Goal: Register for event/course

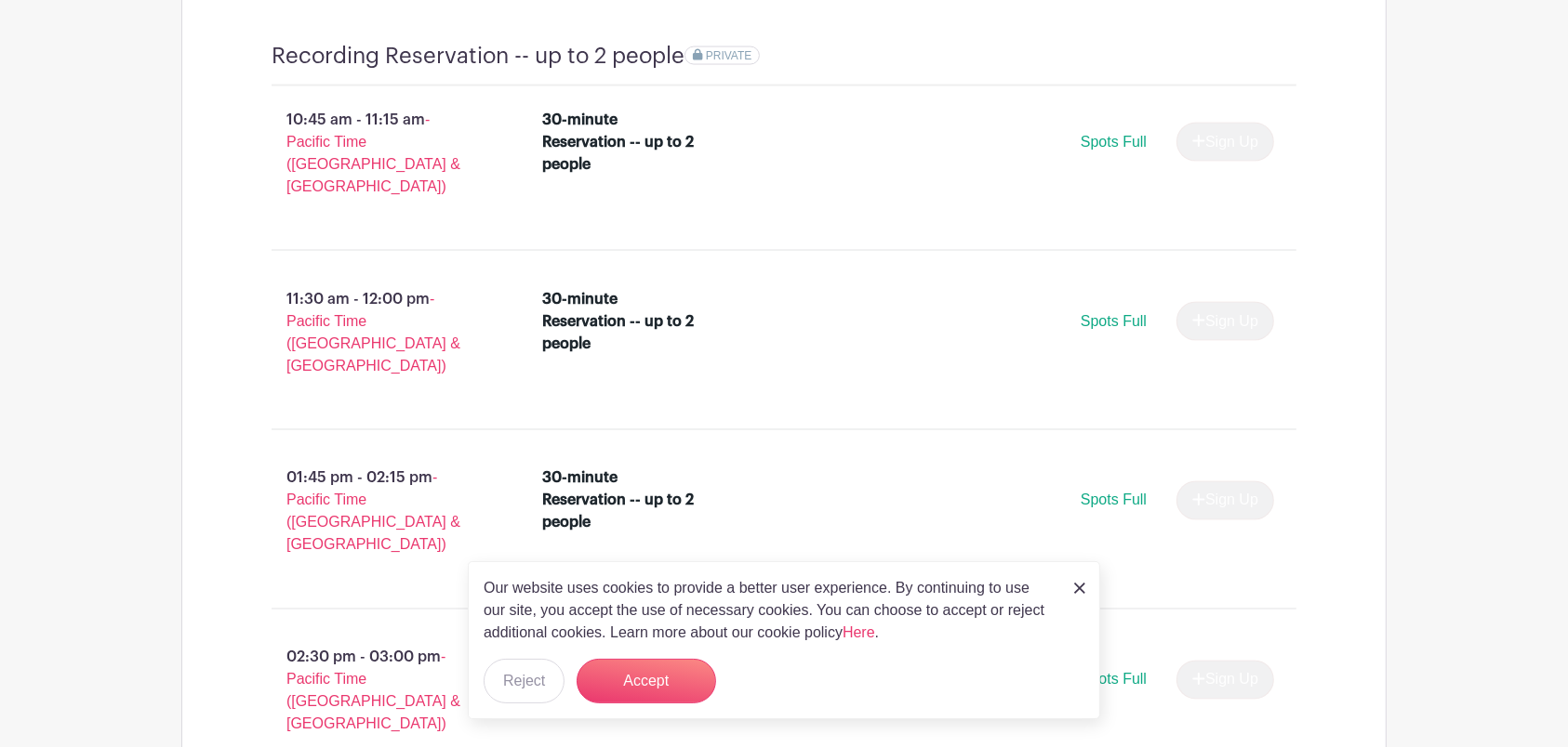
scroll to position [3109, 0]
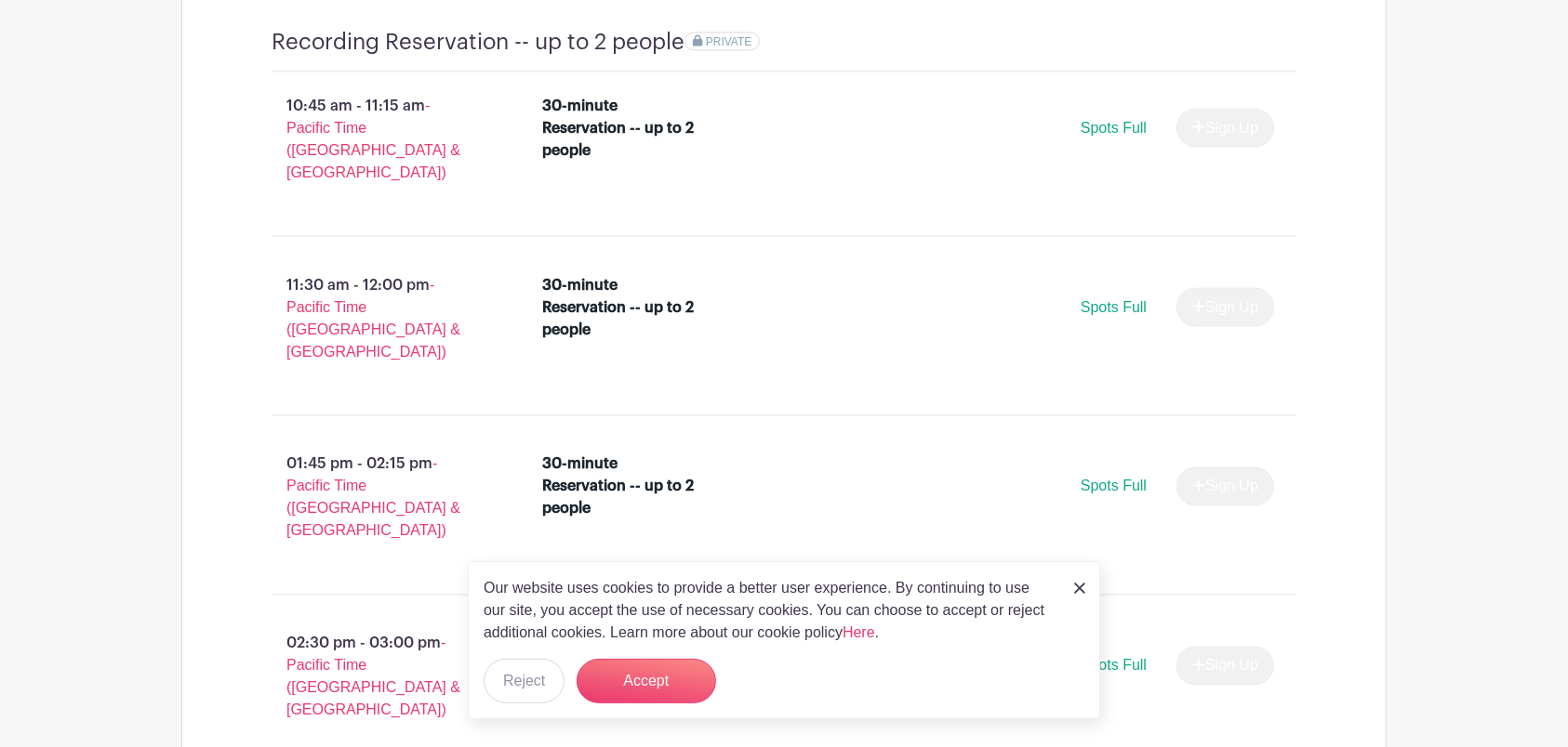
click at [1077, 580] on link at bounding box center [1080, 586] width 11 height 22
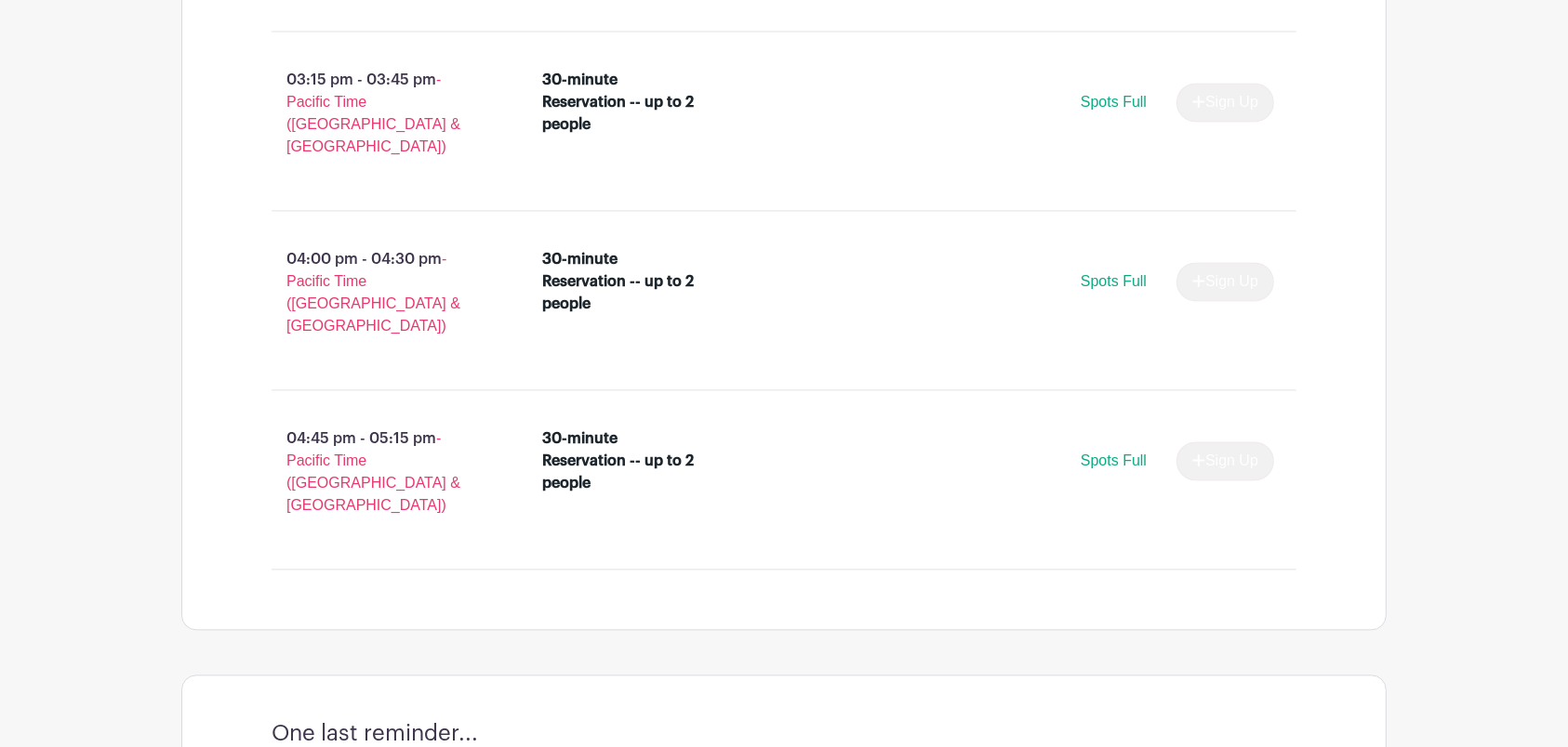
scroll to position [3865, 0]
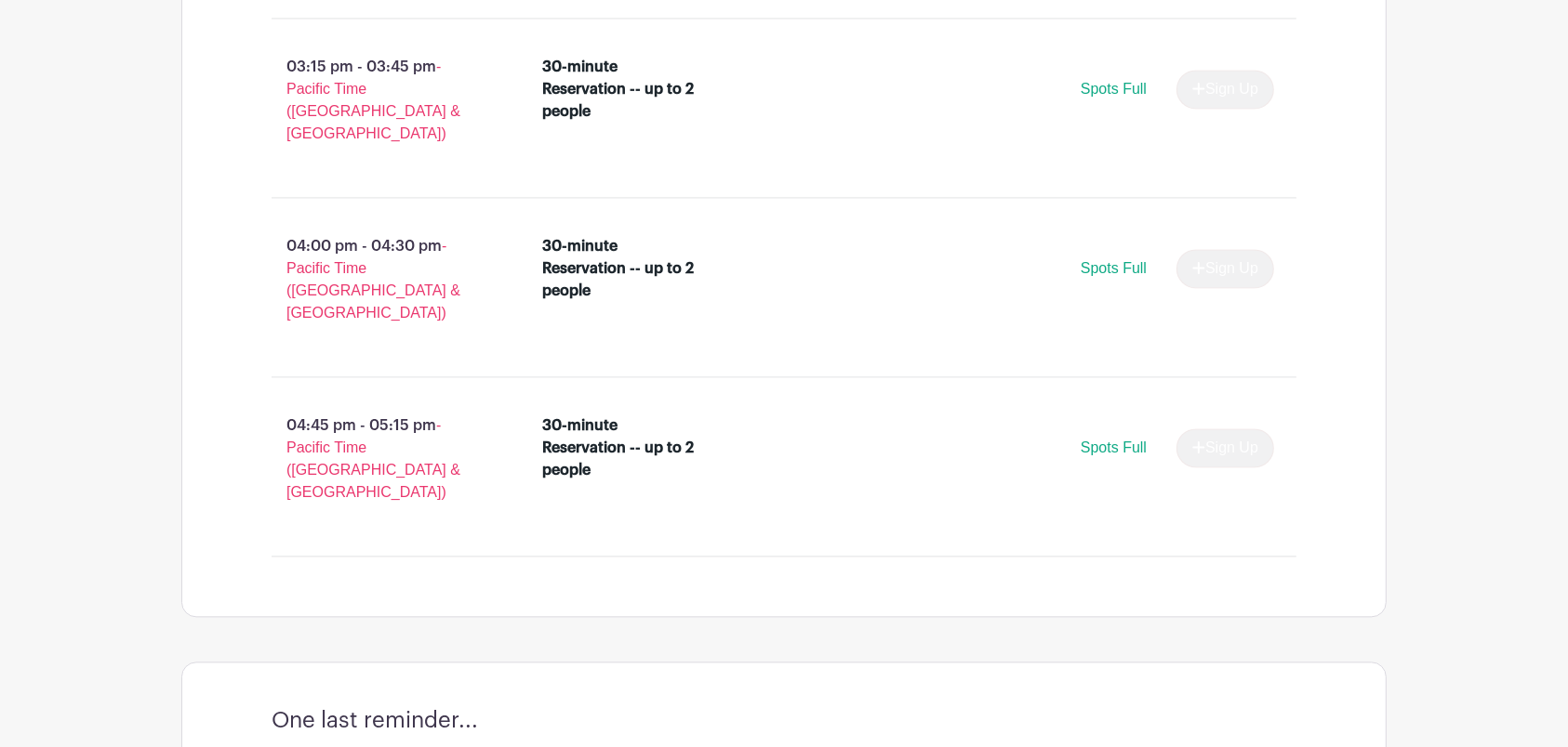
radio input "true"
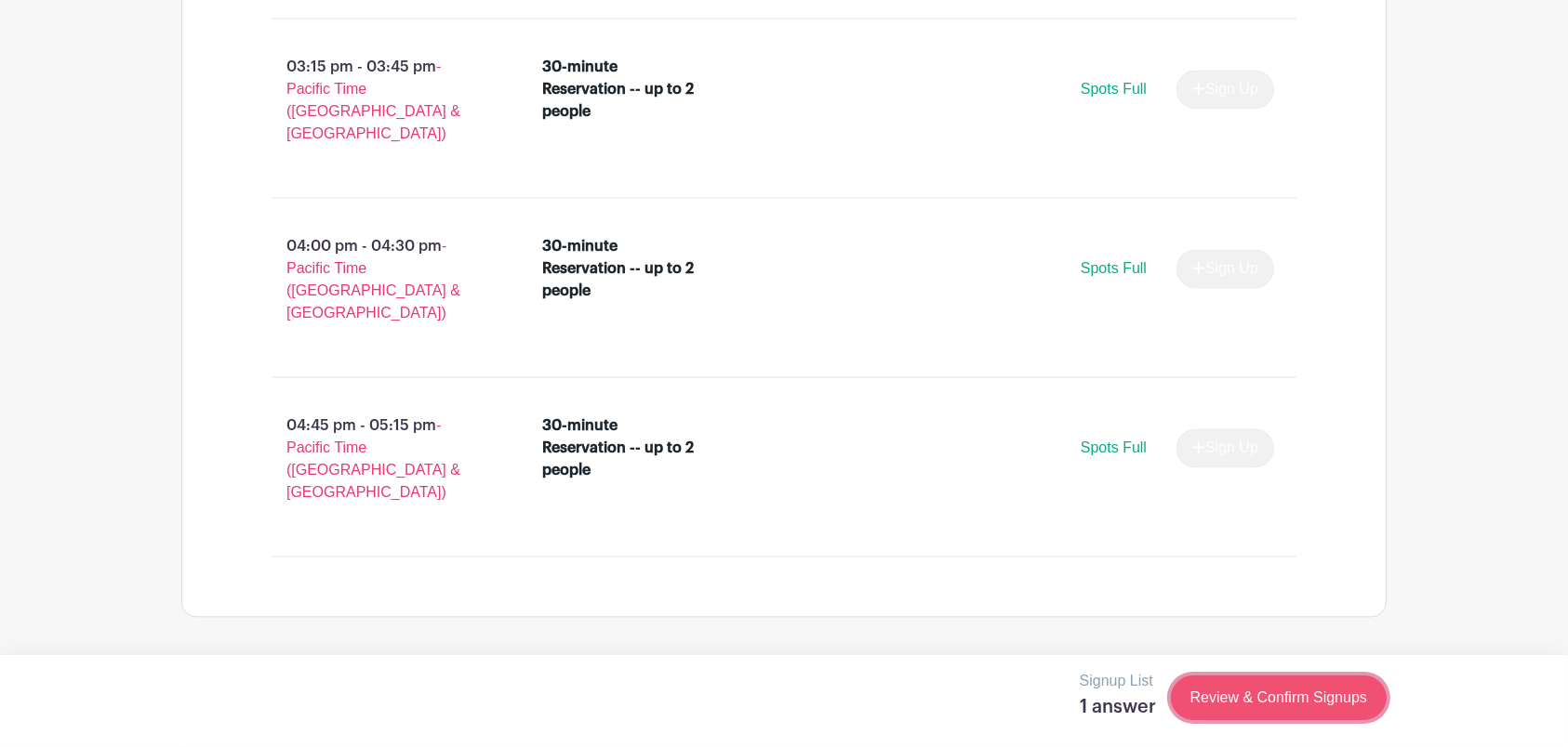
click at [1221, 709] on link "Review & Confirm Signups" at bounding box center [1278, 698] width 216 height 45
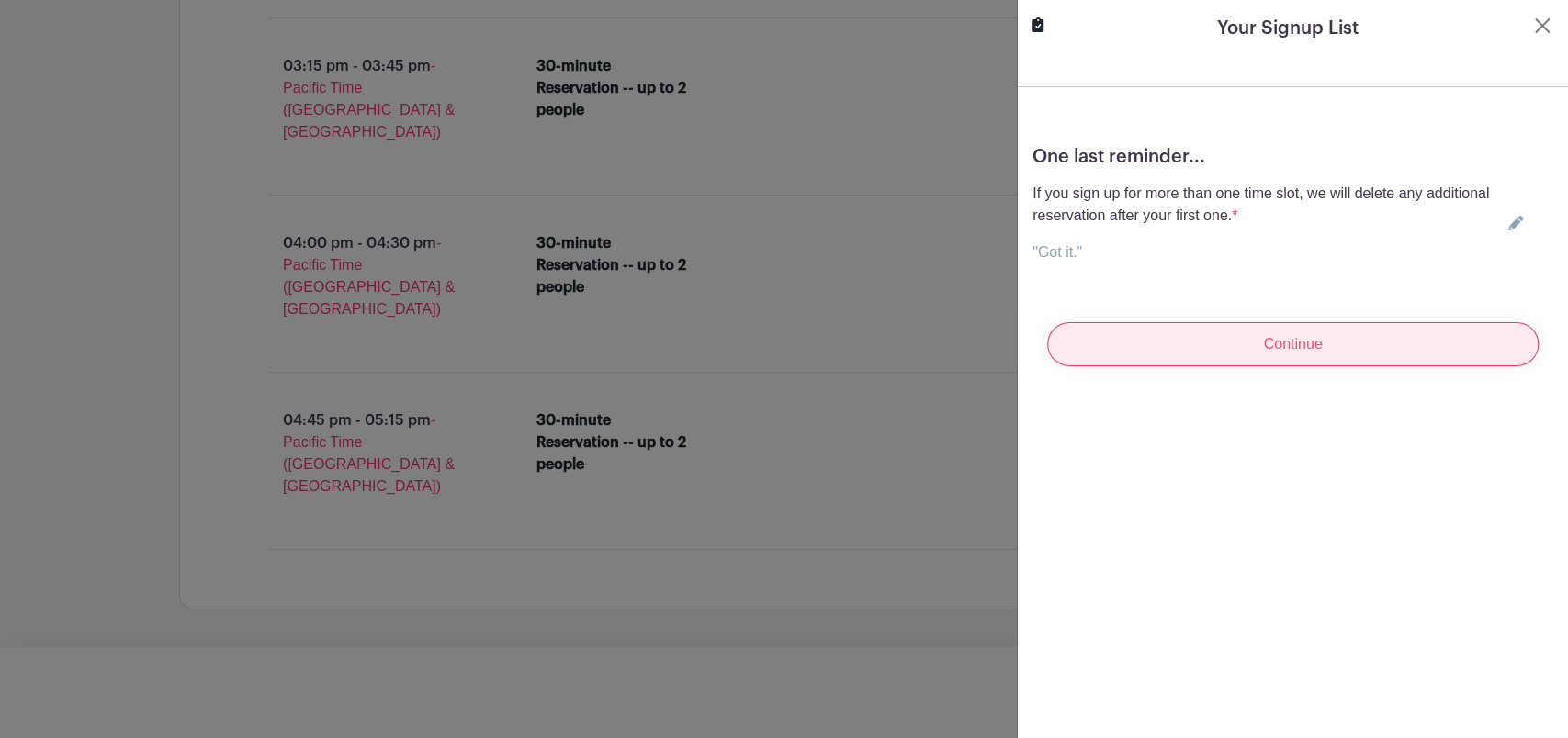
click at [1411, 359] on input "Continue" at bounding box center [1293, 344] width 491 height 44
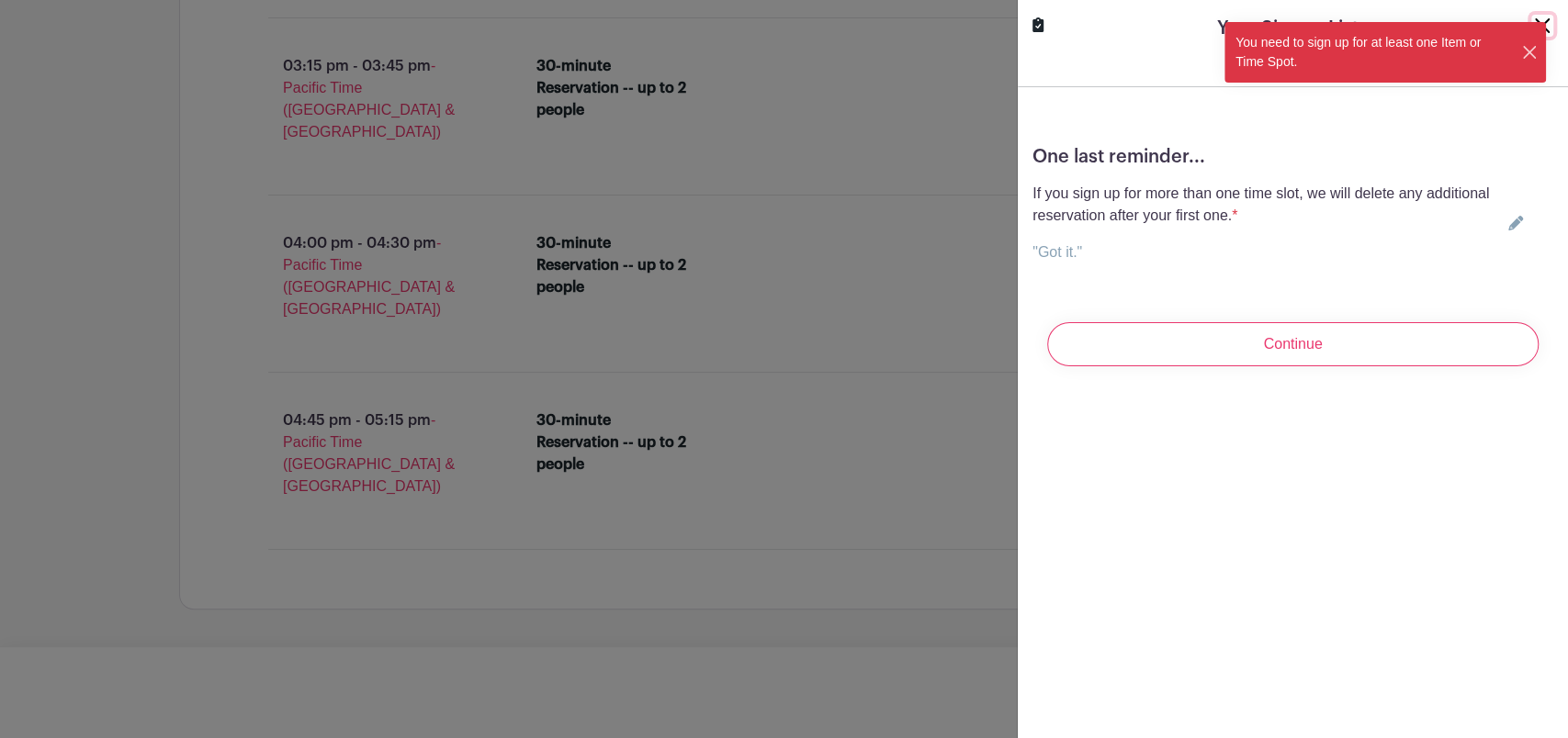
click at [1529, 43] on button "Close" at bounding box center [1529, 53] width 18 height 20
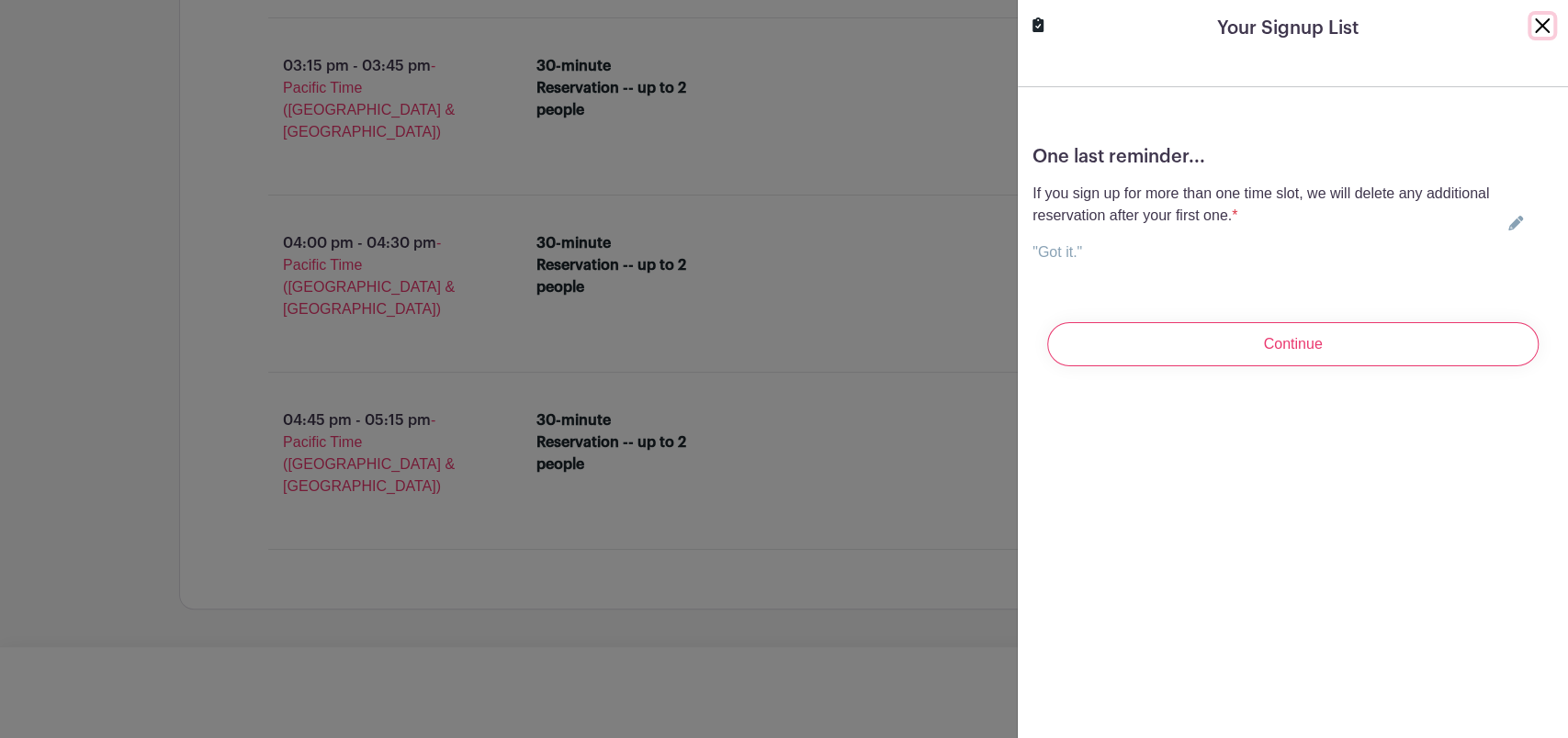
click at [1531, 23] on button "Close" at bounding box center [1542, 25] width 22 height 22
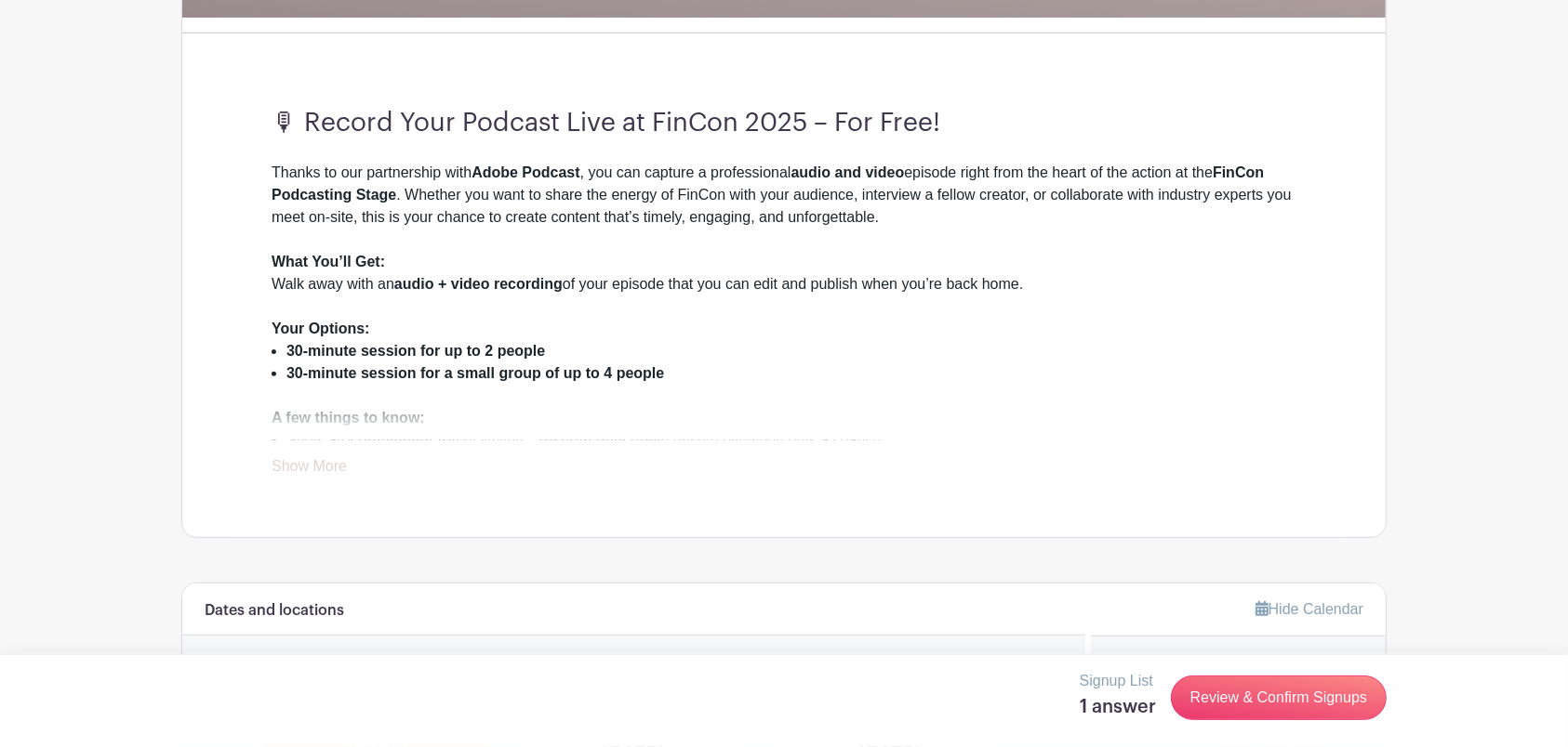
scroll to position [514, 0]
click at [284, 457] on link "Show More" at bounding box center [309, 469] width 75 height 23
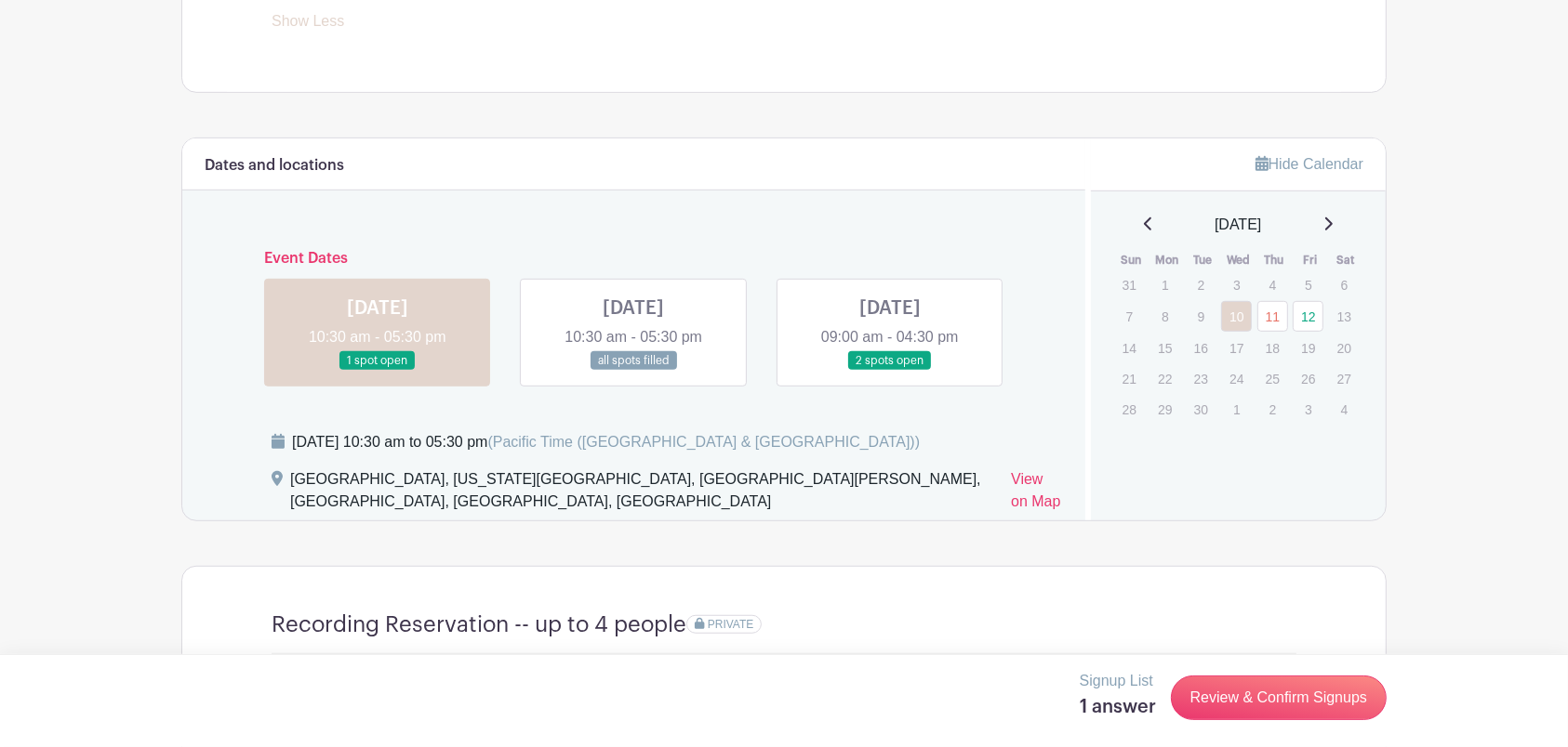
scroll to position [1060, 0]
click at [633, 370] on link at bounding box center [633, 370] width 0 height 0
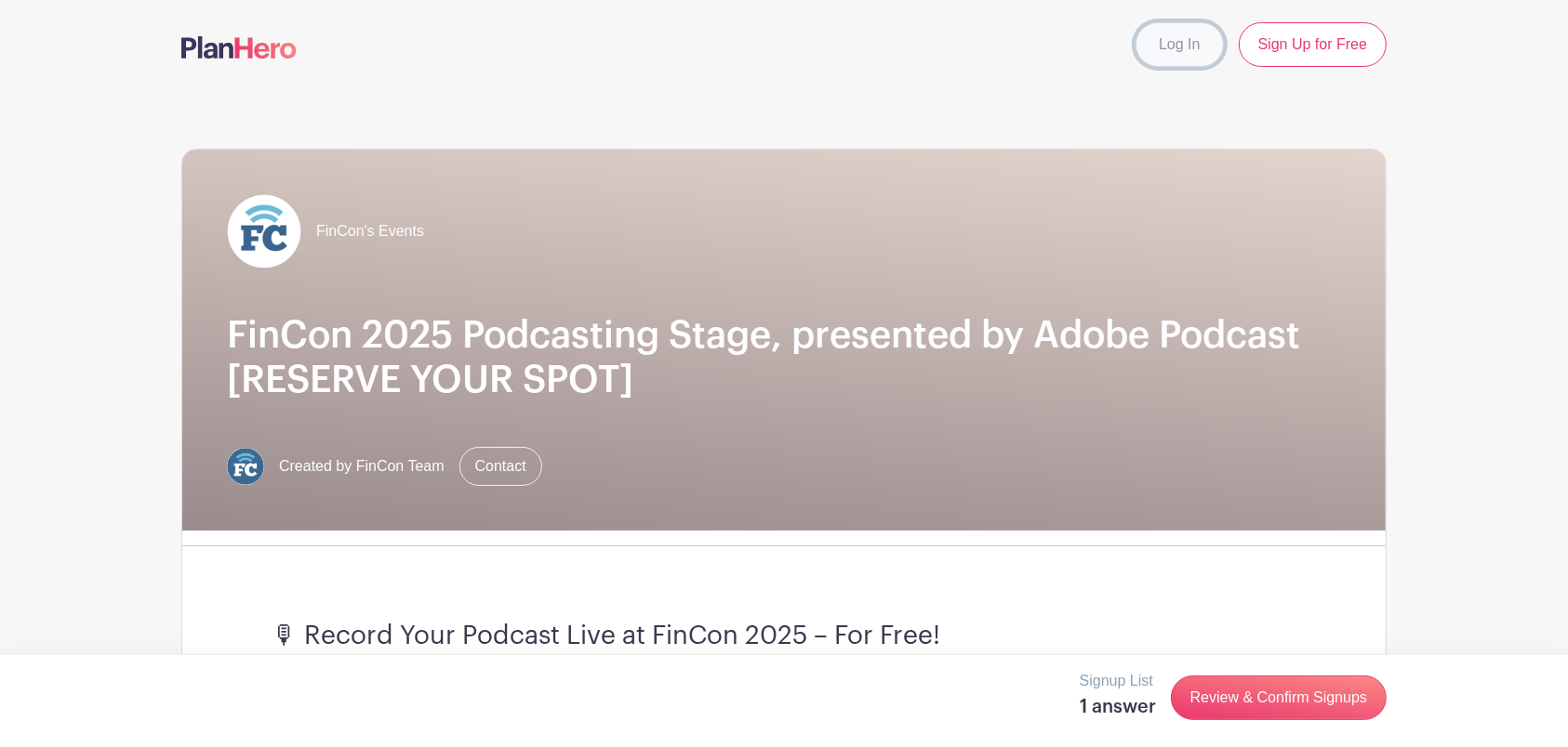
click at [1175, 51] on link "Log In" at bounding box center [1179, 44] width 87 height 45
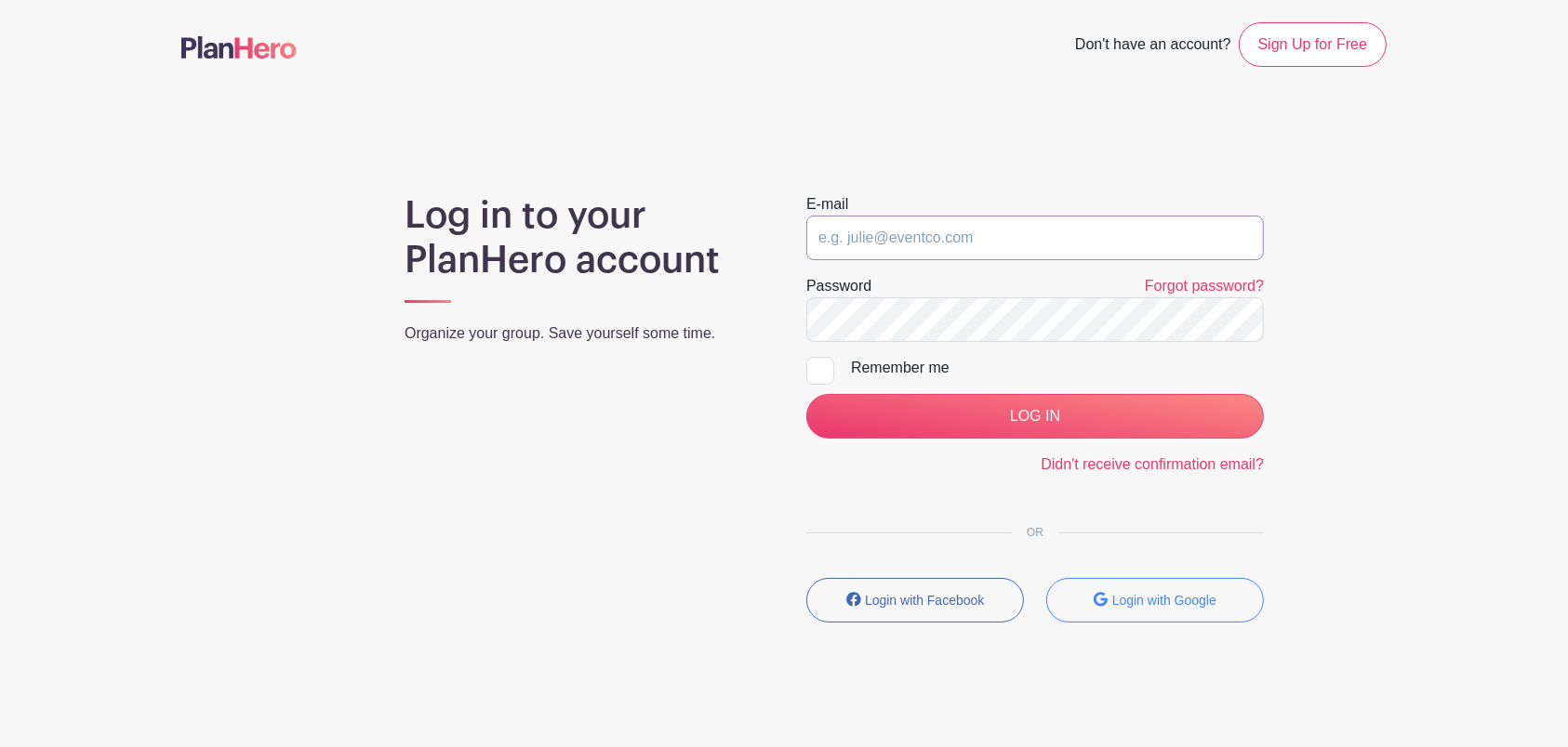
click at [874, 235] on input "email" at bounding box center [1035, 238] width 457 height 45
click at [1071, 461] on link "Didn't receive confirmation email?" at bounding box center [1152, 464] width 223 height 16
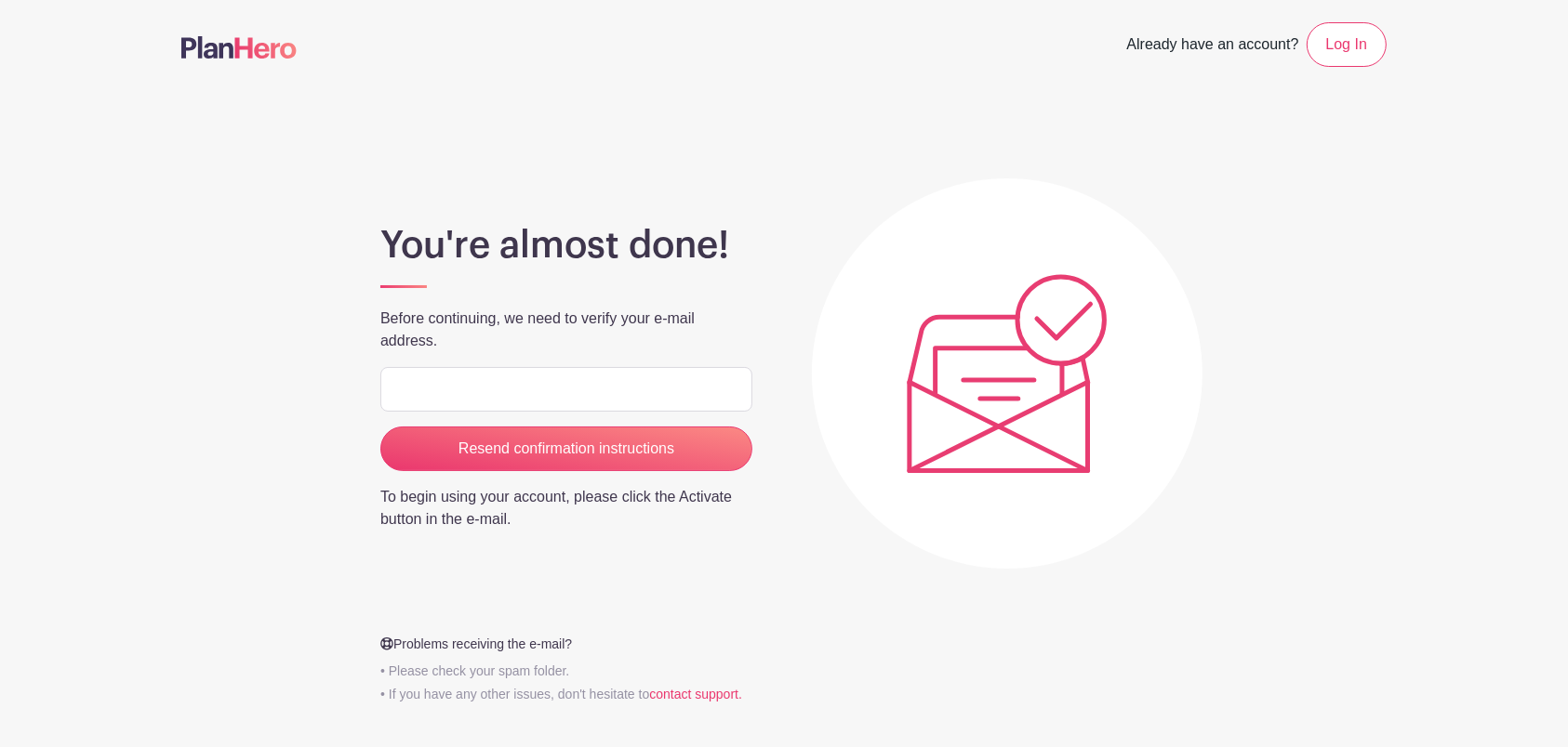
click at [661, 393] on input "email" at bounding box center [566, 389] width 372 height 45
click at [456, 393] on input "vth" at bounding box center [566, 389] width 372 height 45
type input "vthomas@breakawayadvising.com"
click at [380, 427] on input "Resend confirmation instructions" at bounding box center [566, 449] width 372 height 45
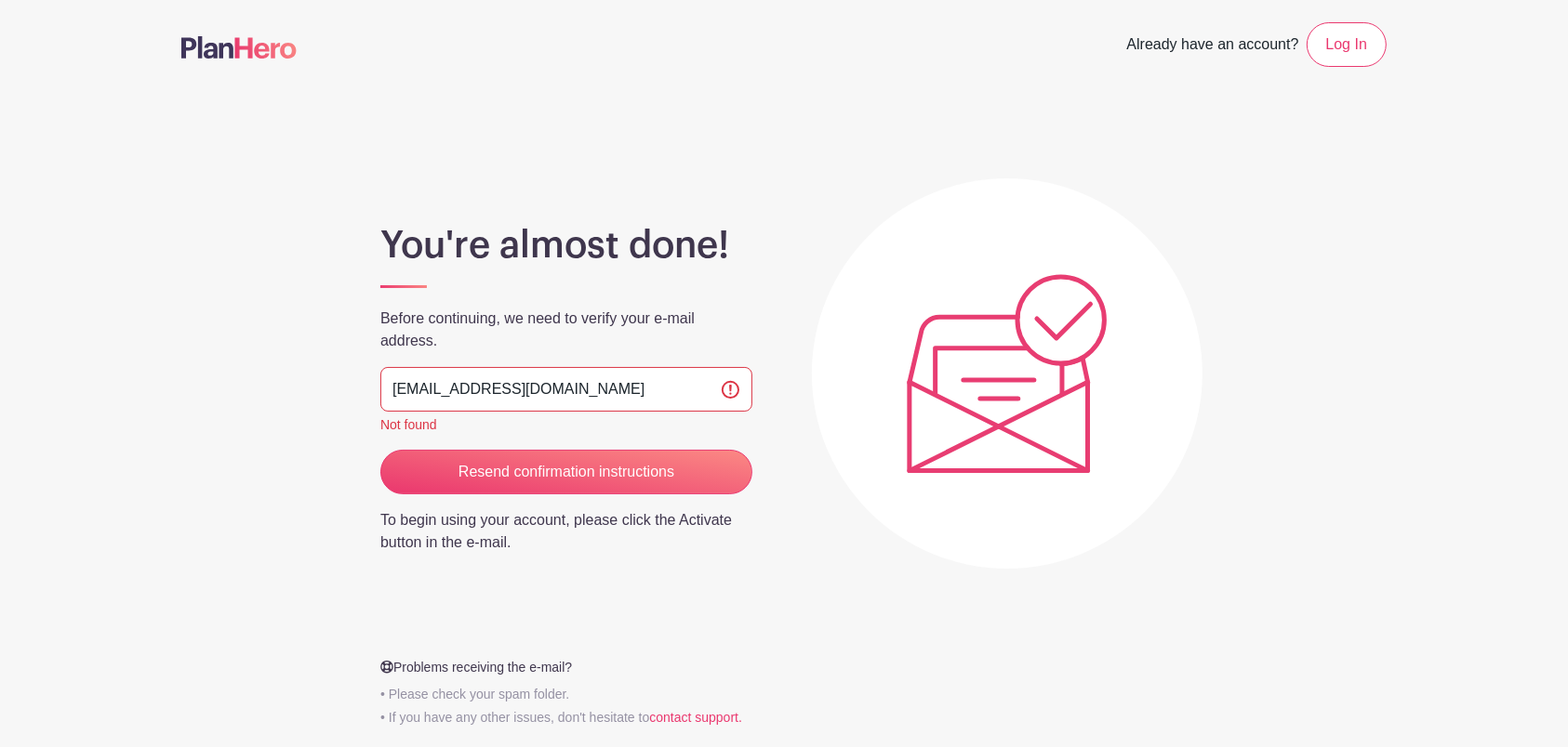
click at [563, 391] on input "vthomas@breakawayadvising.com" at bounding box center [566, 389] width 372 height 45
type input "vthomas@breakawayba.com"
click at [380, 450] on input "Resend confirmation instructions" at bounding box center [566, 471] width 372 height 45
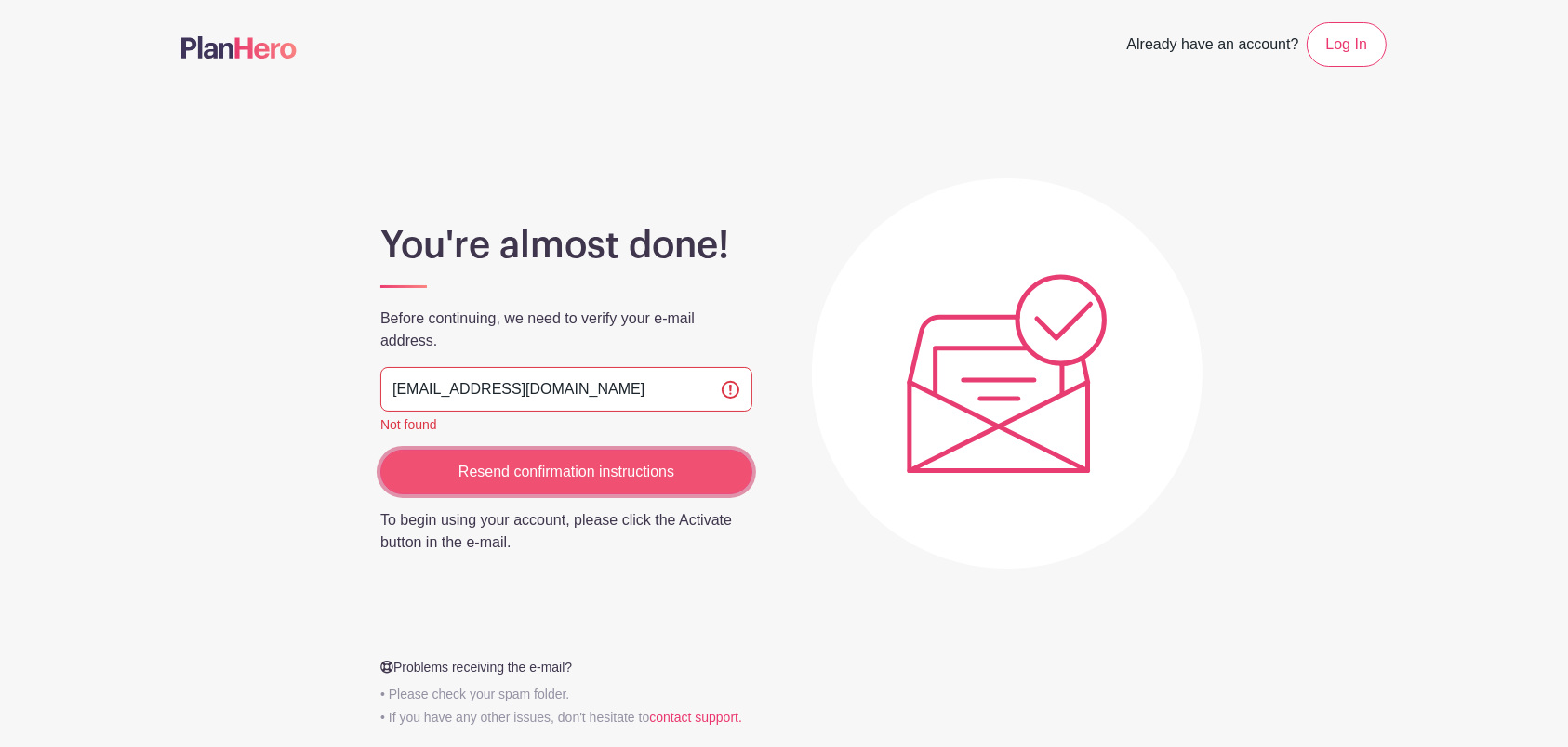
click at [544, 487] on input "Resend confirmation instructions" at bounding box center [566, 471] width 372 height 45
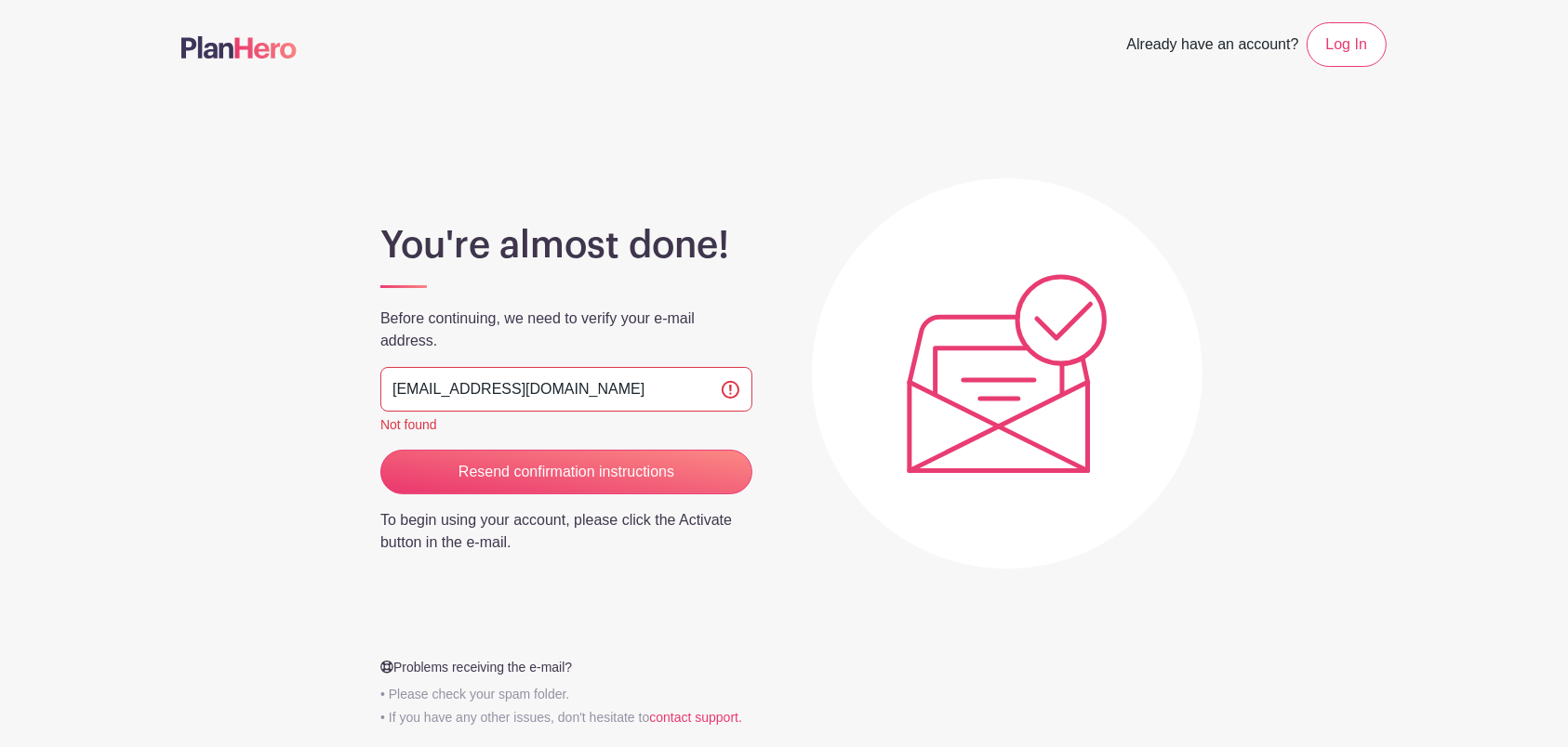
click at [550, 485] on input "Resend confirmation instructions" at bounding box center [566, 471] width 372 height 45
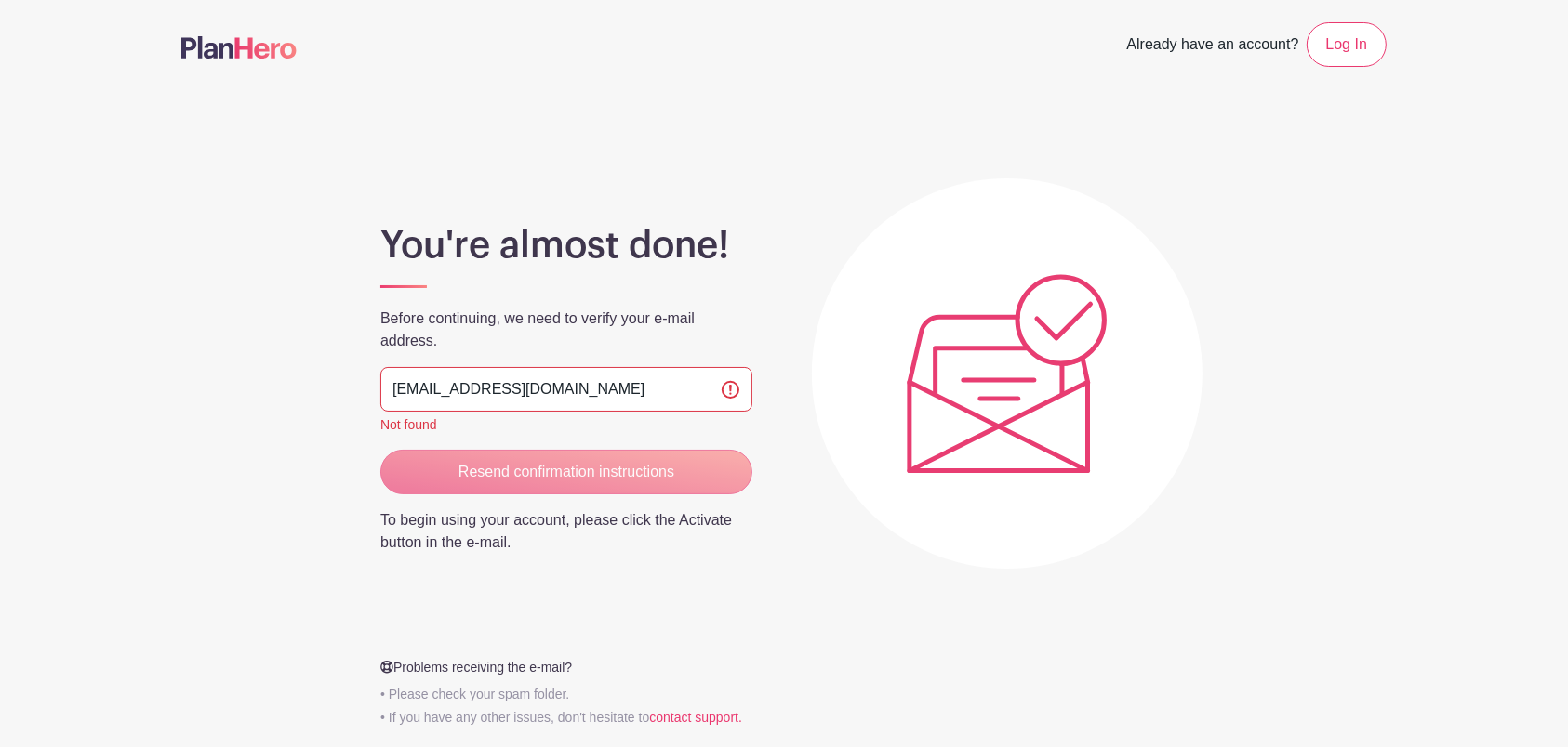
click at [550, 485] on div "Resend confirmation instructions" at bounding box center [566, 471] width 372 height 45
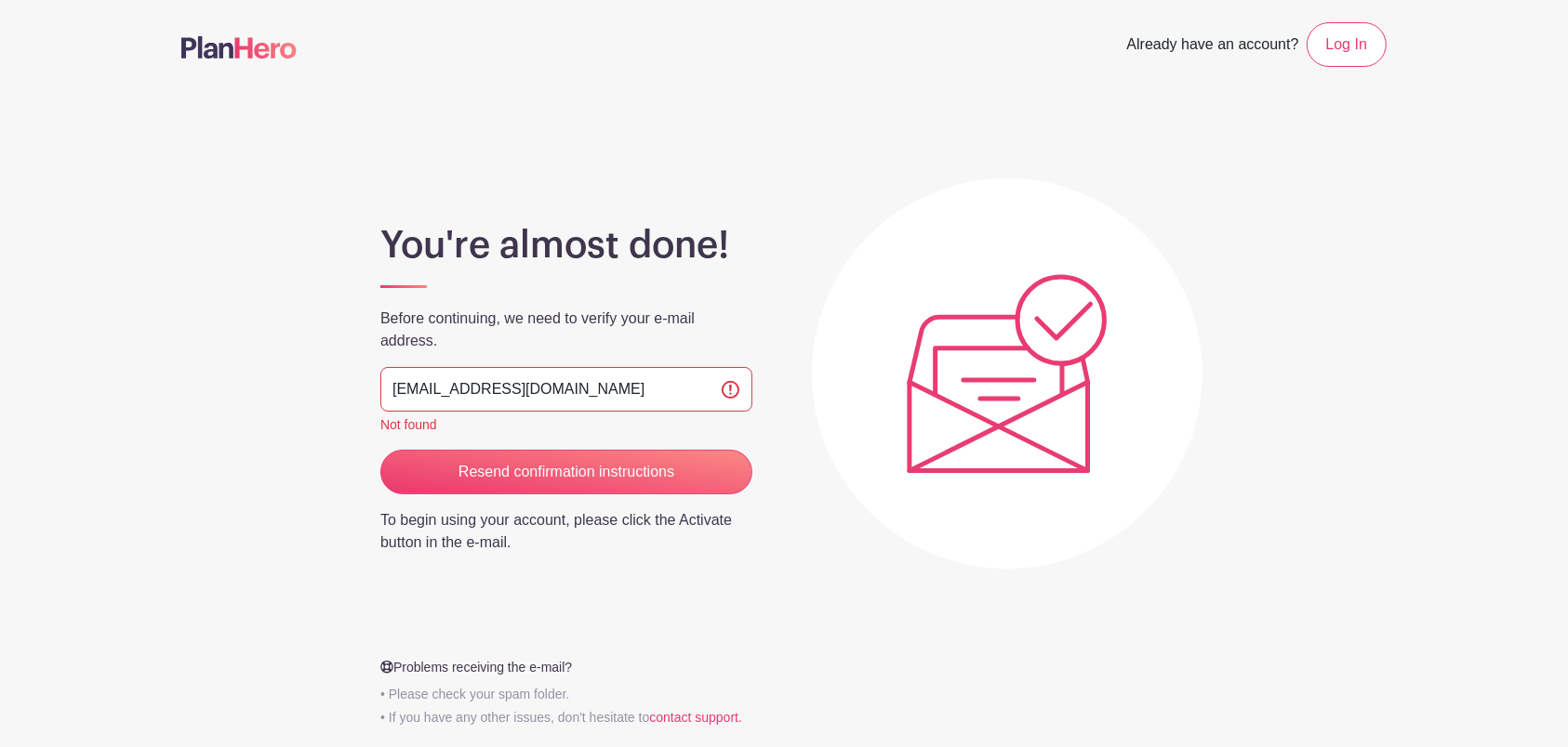
click at [550, 485] on input "Resend confirmation instructions" at bounding box center [566, 471] width 372 height 45
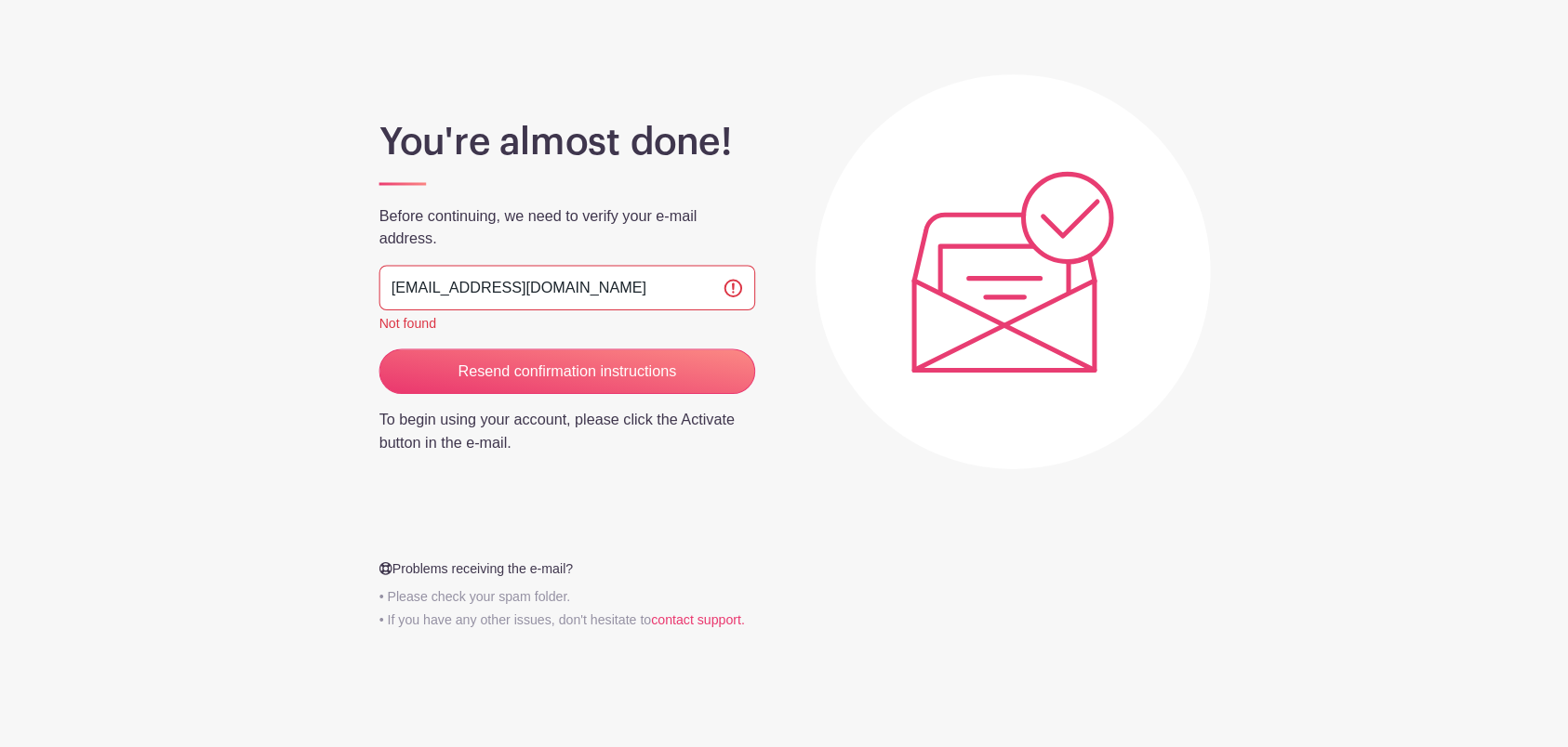
scroll to position [98, 0]
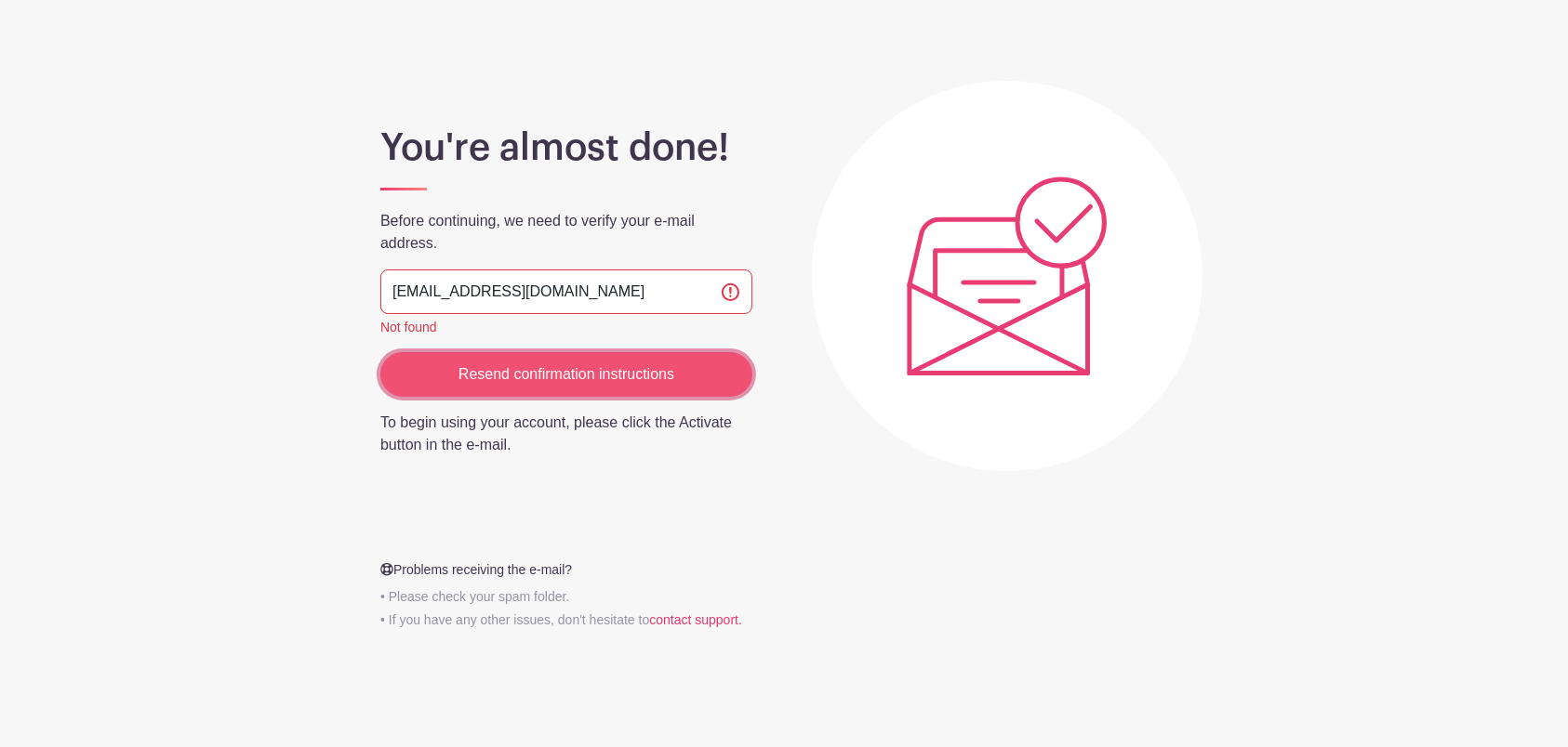
click at [562, 385] on input "Resend confirmation instructions" at bounding box center [566, 374] width 372 height 45
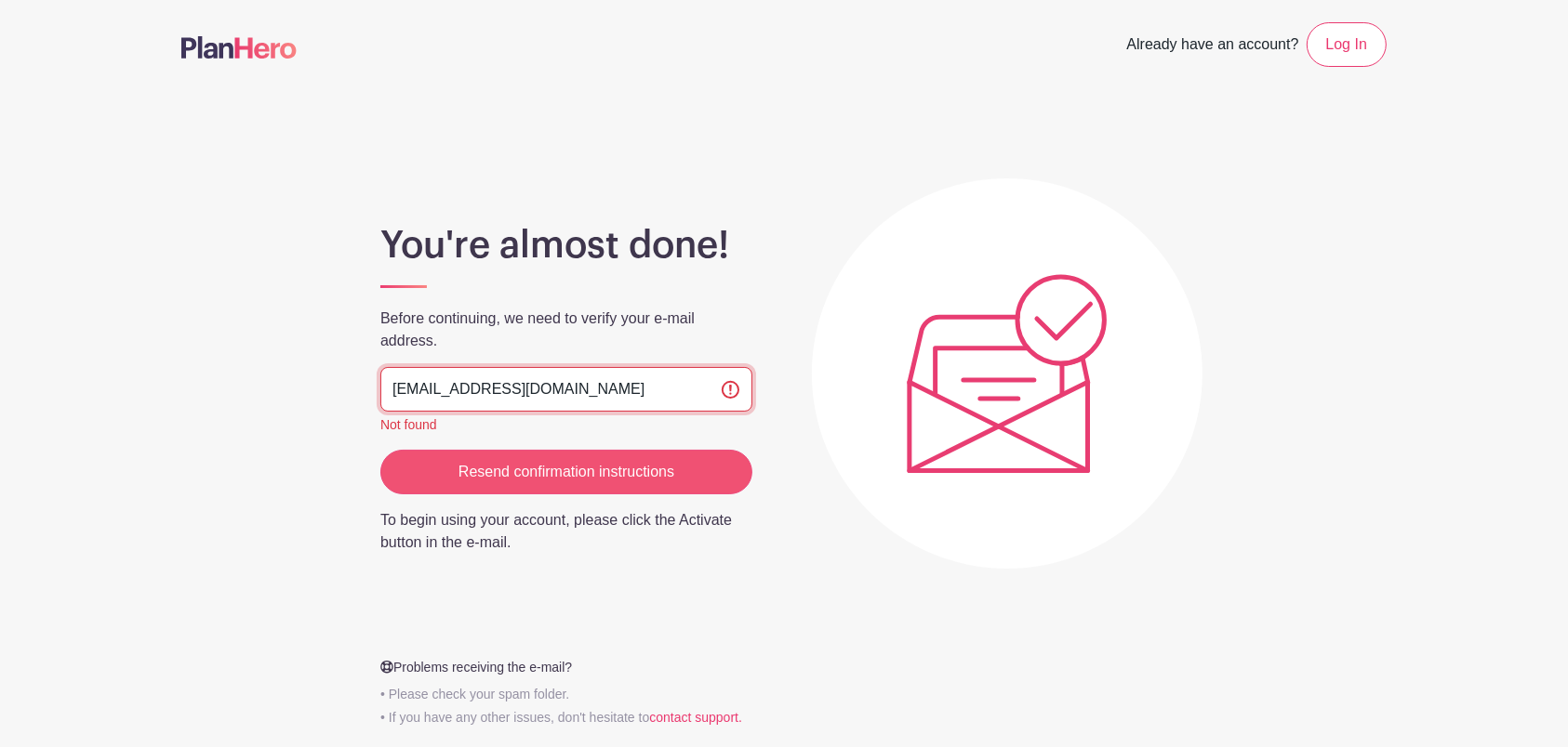
scroll to position [99, 0]
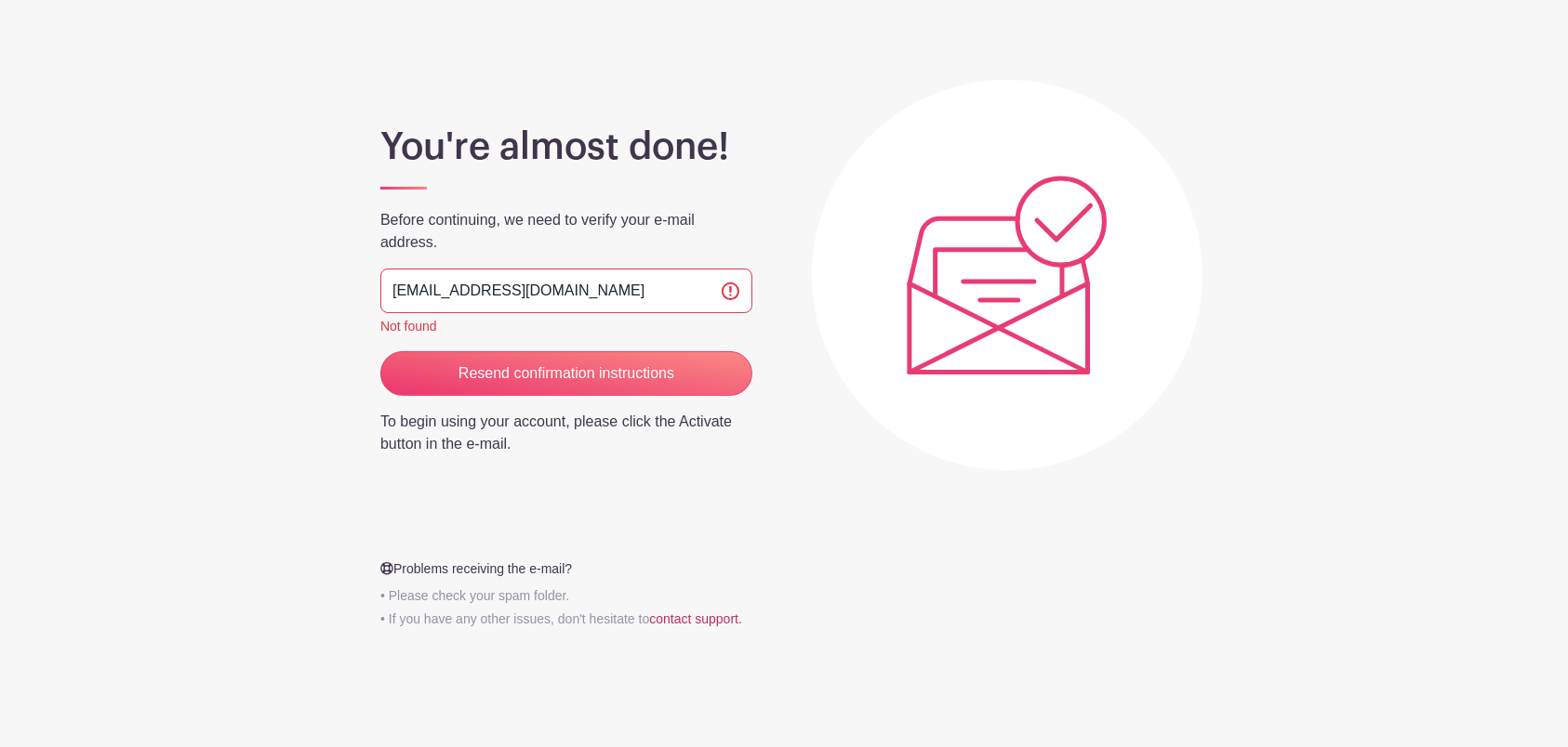
click at [669, 622] on link "contact support." at bounding box center [696, 619] width 93 height 15
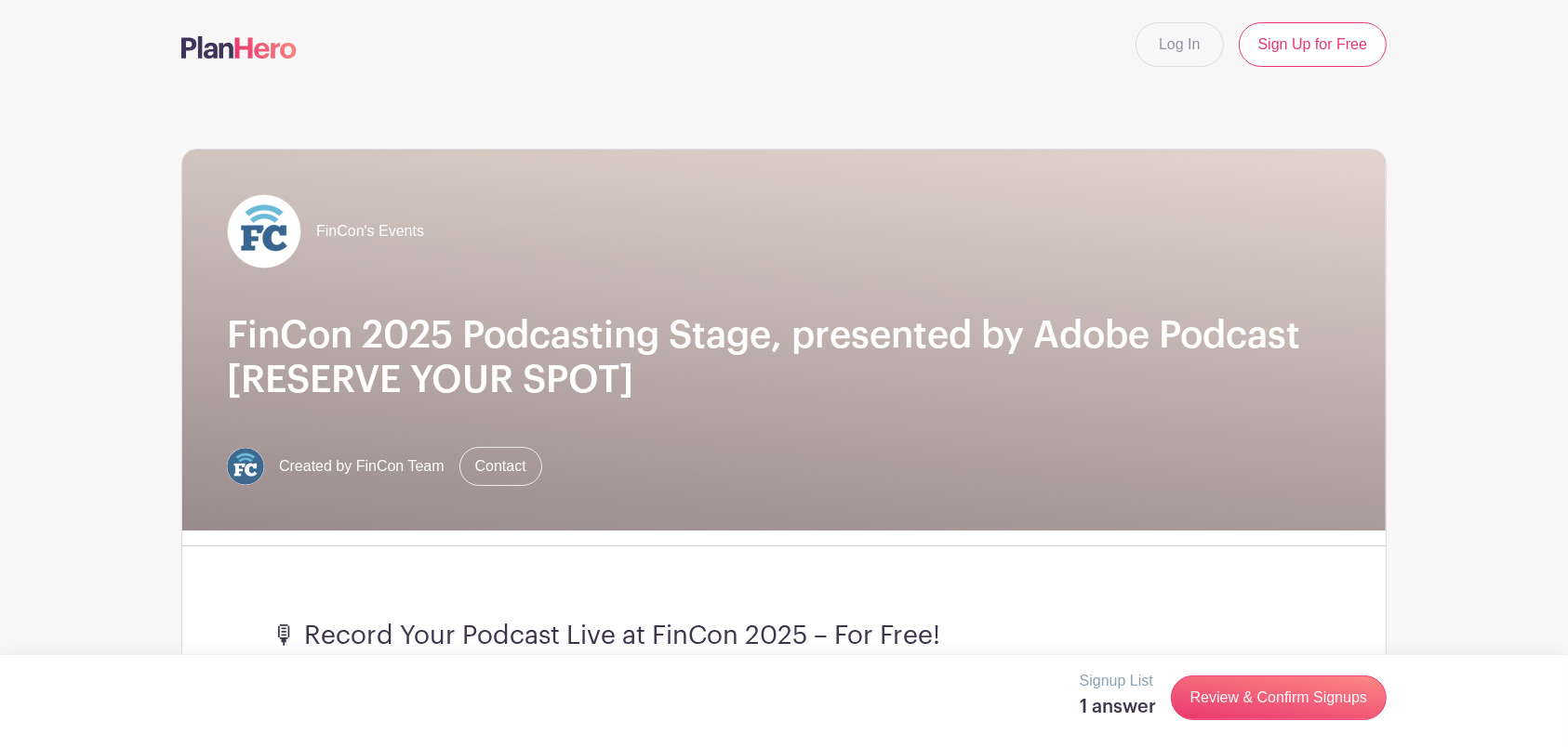
click at [1107, 680] on p "Signup List" at bounding box center [1117, 680] width 76 height 22
click at [1107, 719] on turbo-frame "Signup List 1 answer" at bounding box center [1125, 698] width 91 height 56
click at [1113, 710] on h5 "1 answer" at bounding box center [1117, 706] width 76 height 22
click at [1214, 713] on link "Review & Confirm Signups" at bounding box center [1278, 698] width 216 height 45
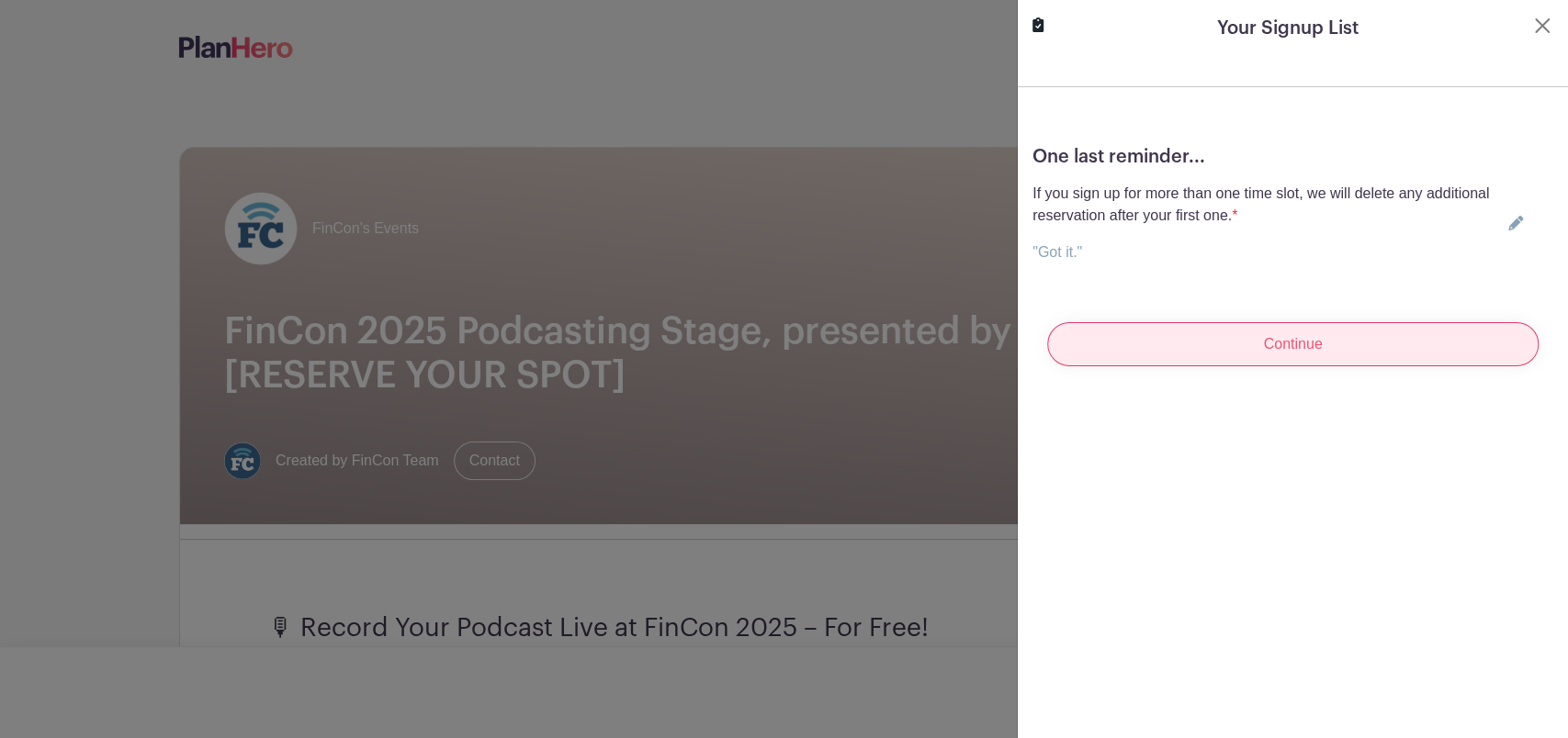
click at [1137, 342] on input "Continue" at bounding box center [1293, 344] width 491 height 44
click at [1355, 347] on input "Continue" at bounding box center [1293, 344] width 491 height 44
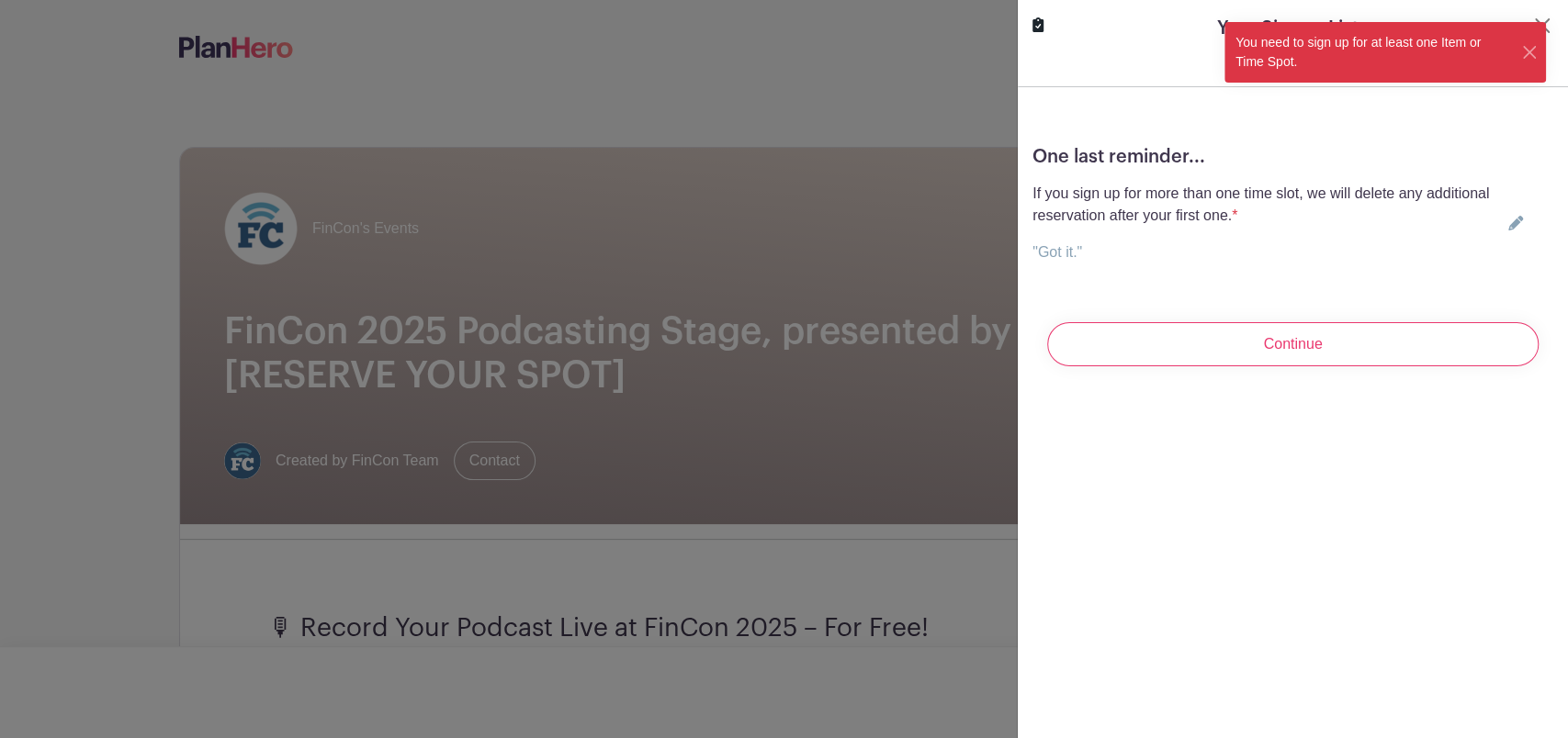
click at [1489, 209] on div "If you sign up for more than one time slot, we will delete any additional reser…" at bounding box center [1293, 223] width 520 height 81
click at [1509, 229] on icon at bounding box center [1516, 223] width 15 height 15
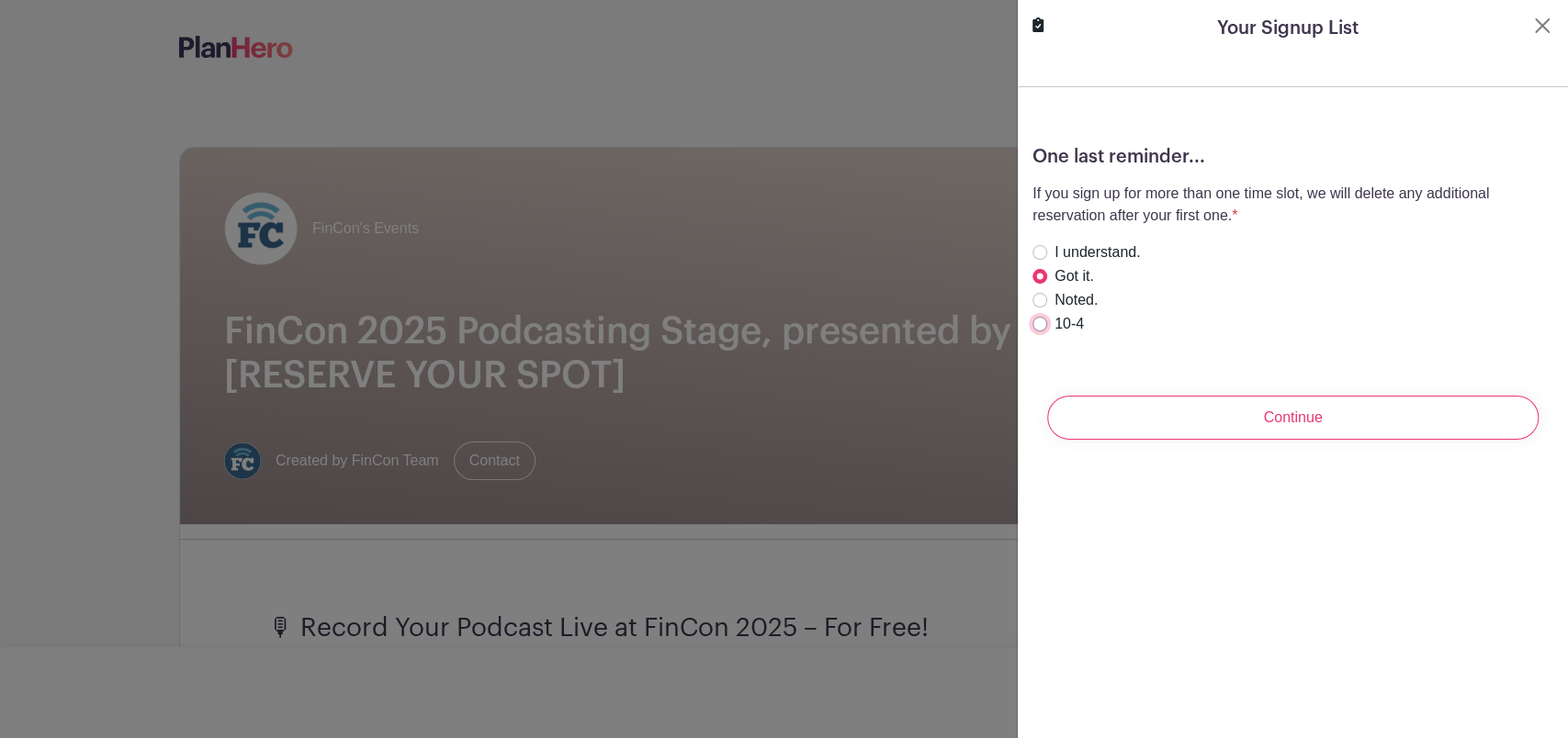
click at [1041, 317] on input "10-4" at bounding box center [1040, 324] width 15 height 15
radio input "true"
click at [1146, 391] on div "Continue" at bounding box center [1293, 418] width 520 height 73
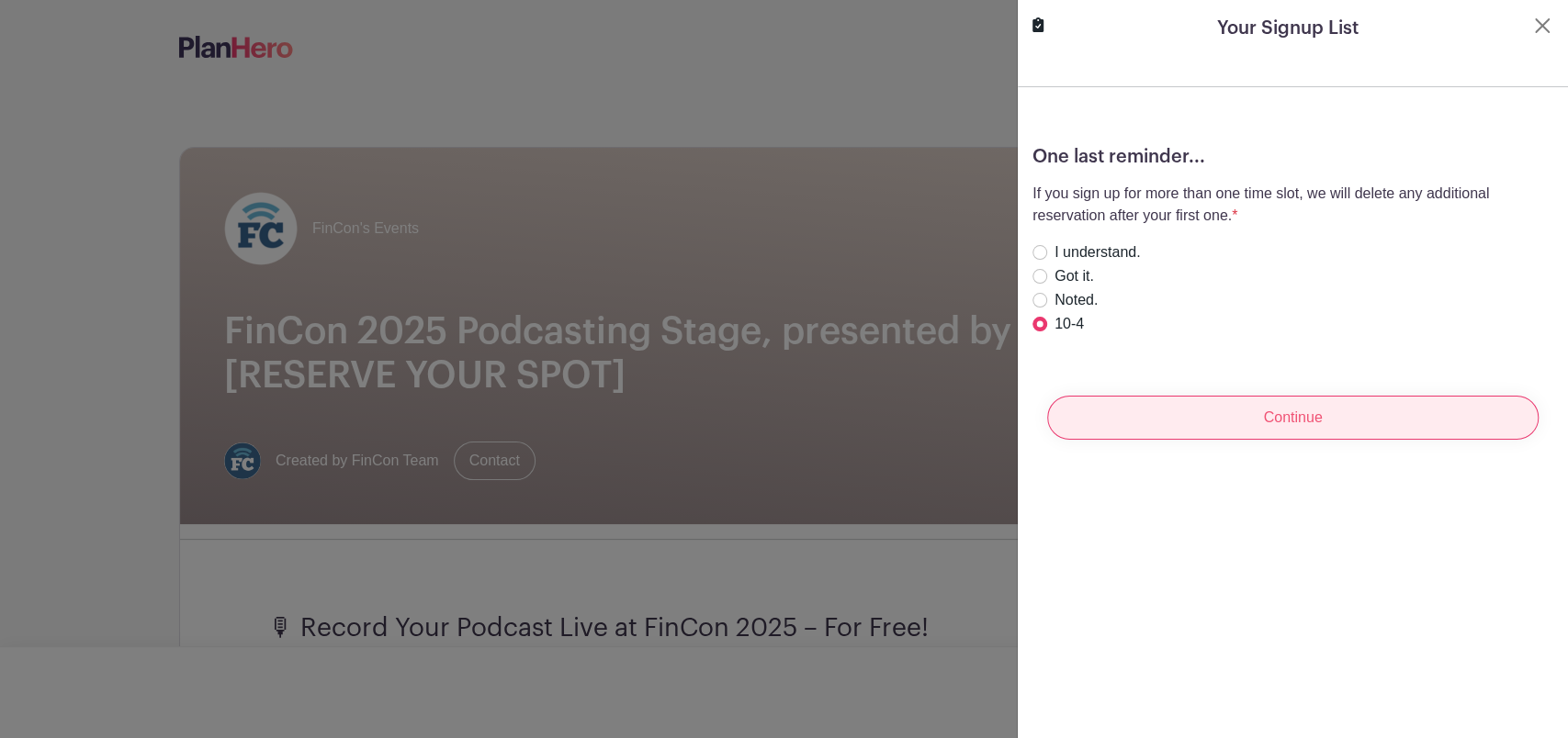
click at [1146, 432] on input "Continue" at bounding box center [1293, 417] width 491 height 44
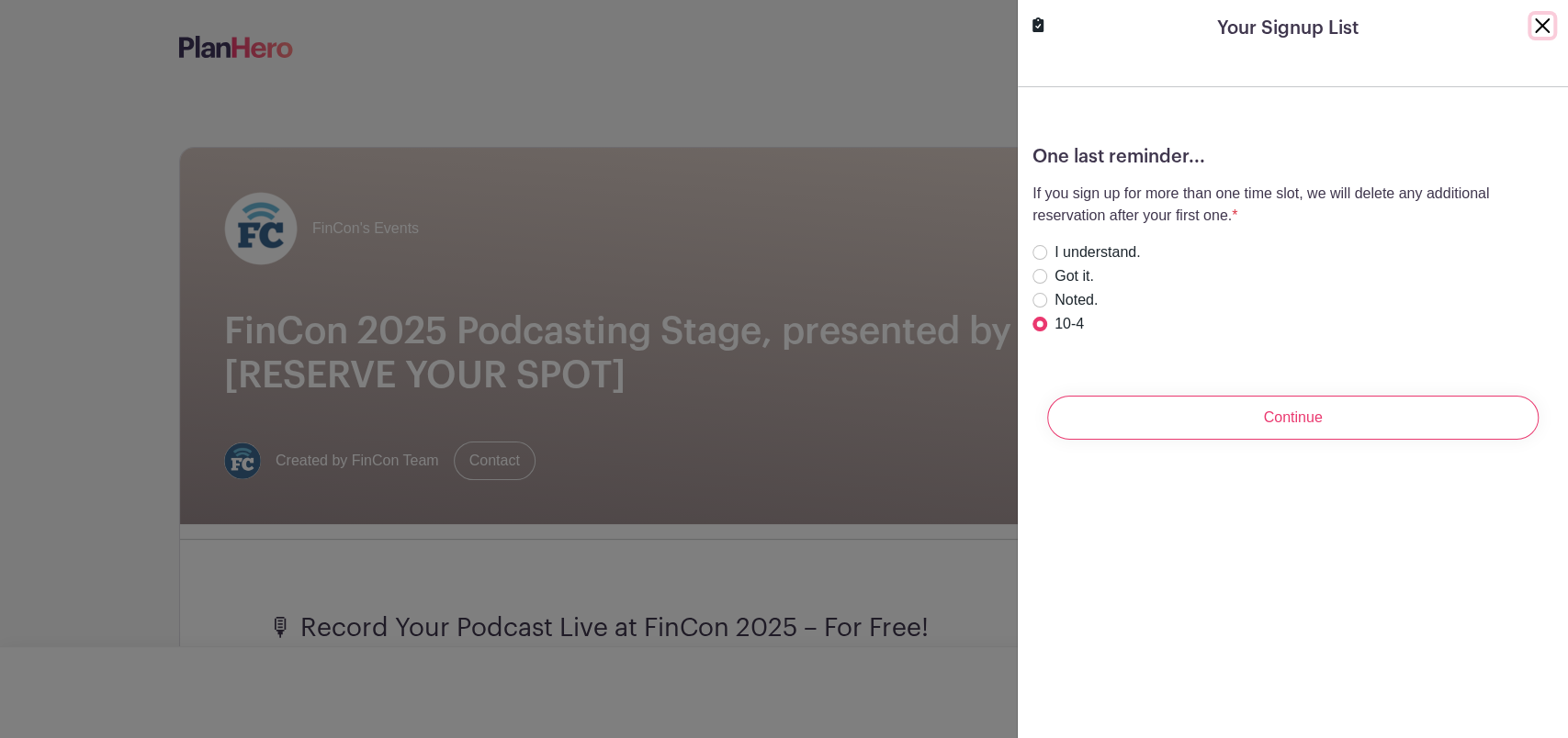
click at [1531, 24] on button "Close" at bounding box center [1542, 25] width 22 height 22
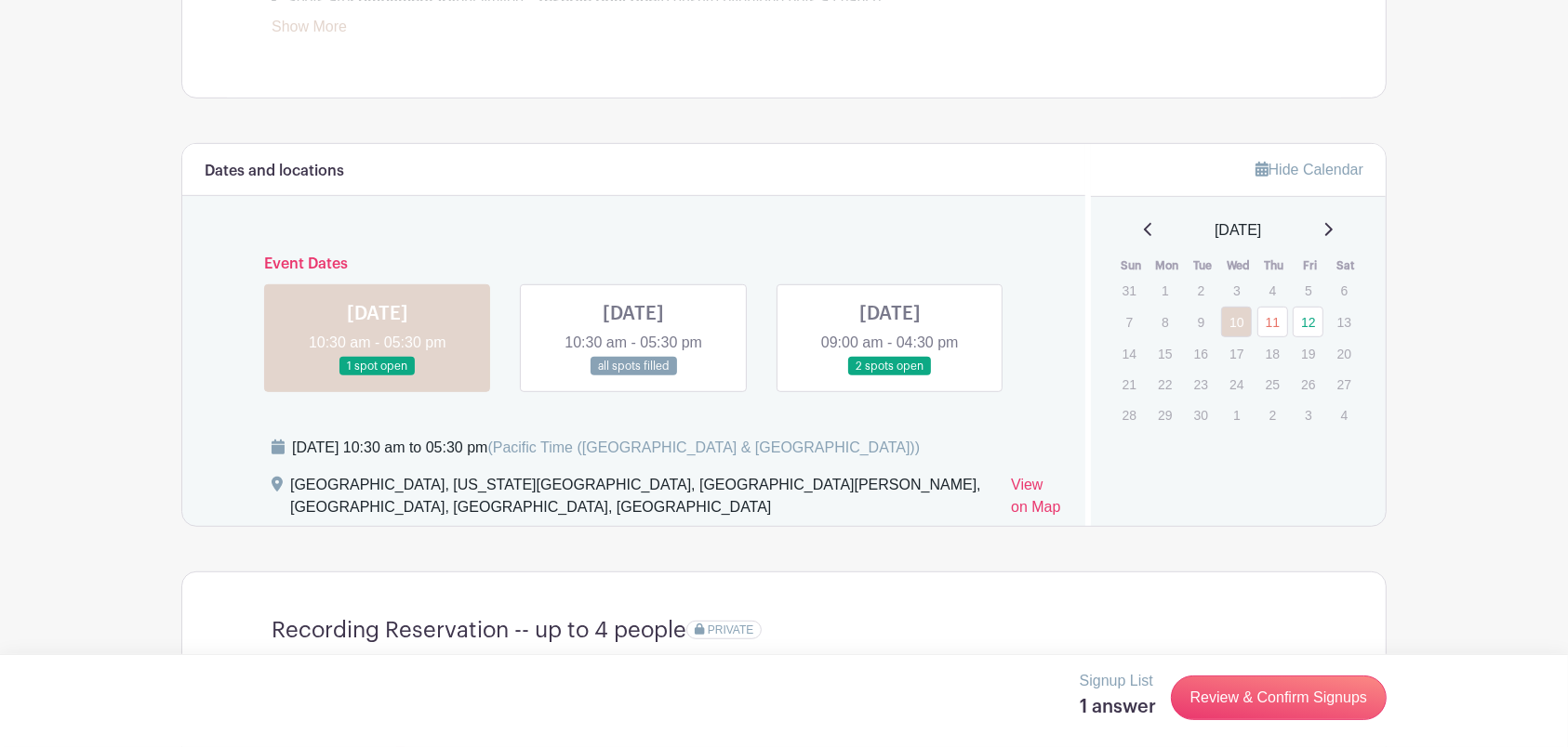
scroll to position [964, 0]
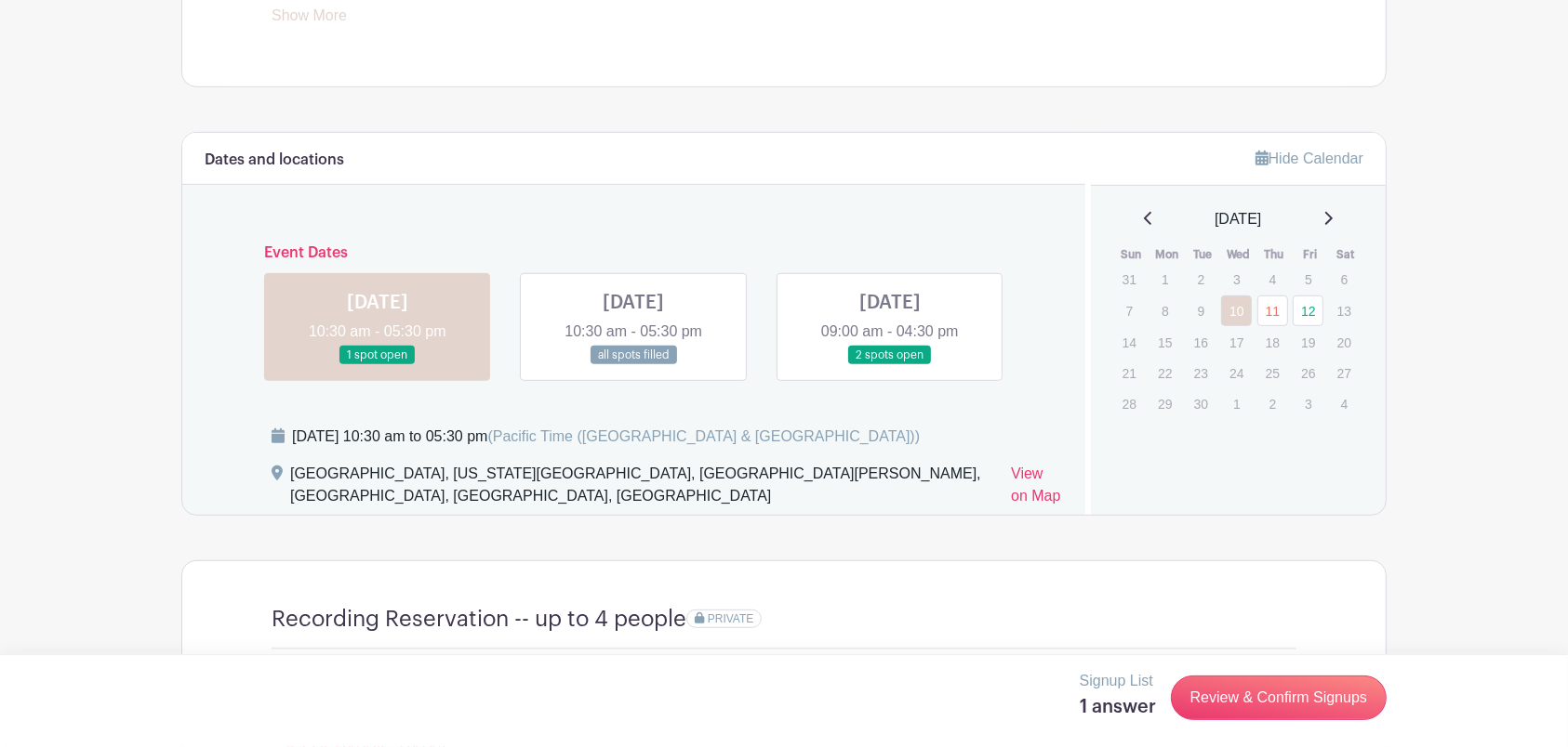
click at [633, 365] on link at bounding box center [633, 365] width 0 height 0
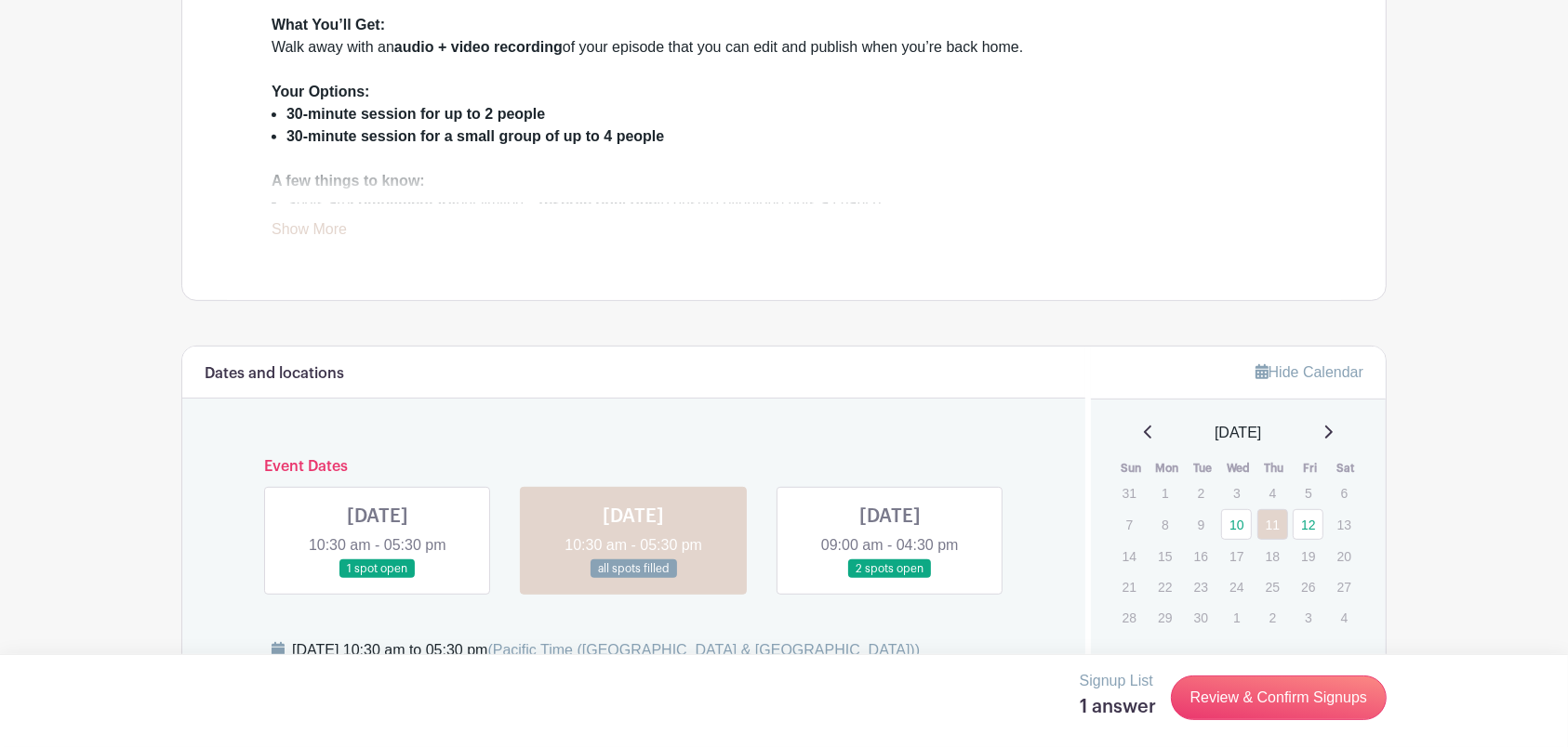
scroll to position [751, 0]
drag, startPoint x: 852, startPoint y: 483, endPoint x: 832, endPoint y: 543, distance: 63.2
click at [832, 543] on div "Event Dates WED Sep 10, 2025 10:30 am - 05:30 pm 1 spot open THU Sep 11, 2025 1…" at bounding box center [633, 517] width 859 height 151
click at [890, 578] on link at bounding box center [890, 578] width 0 height 0
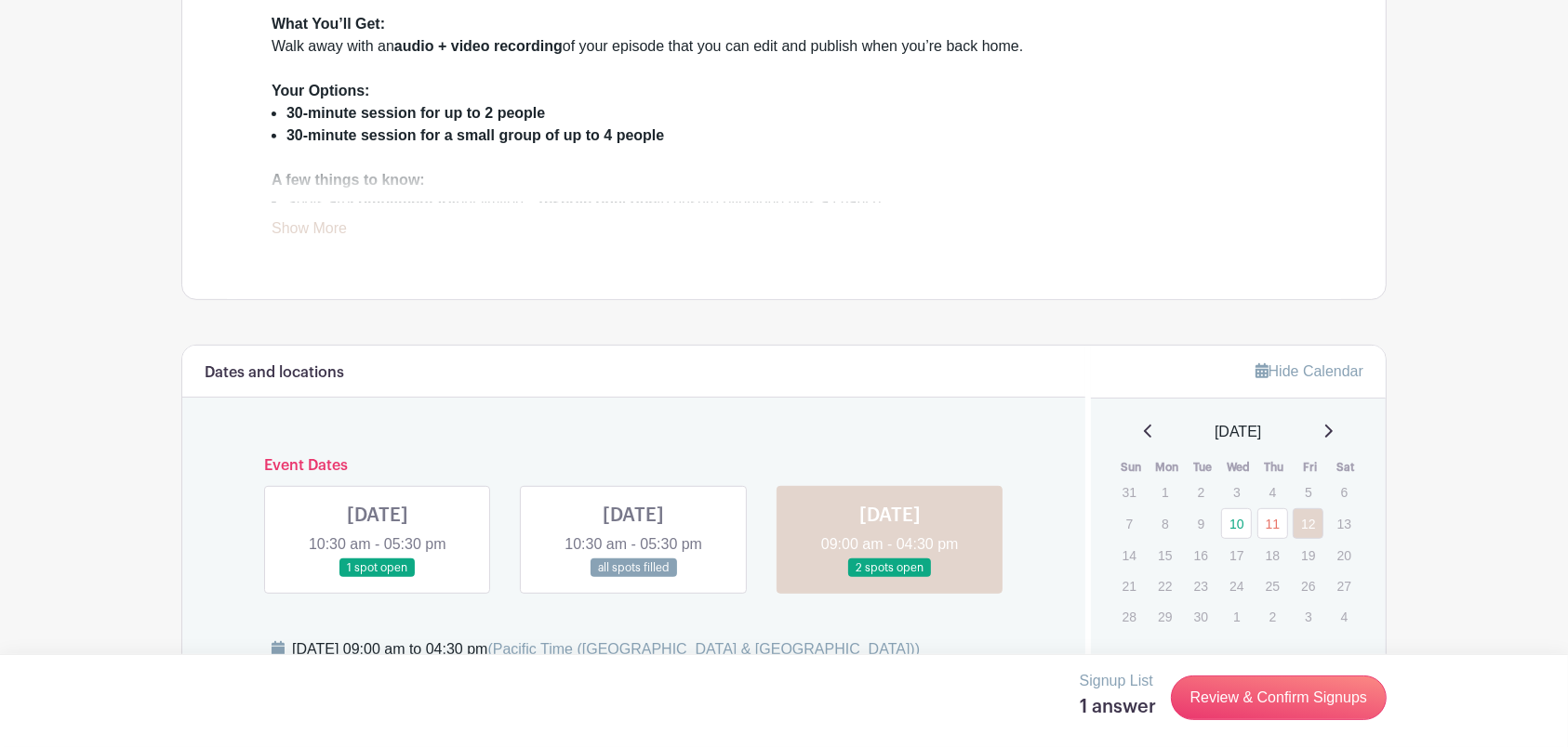
scroll to position [1048, 0]
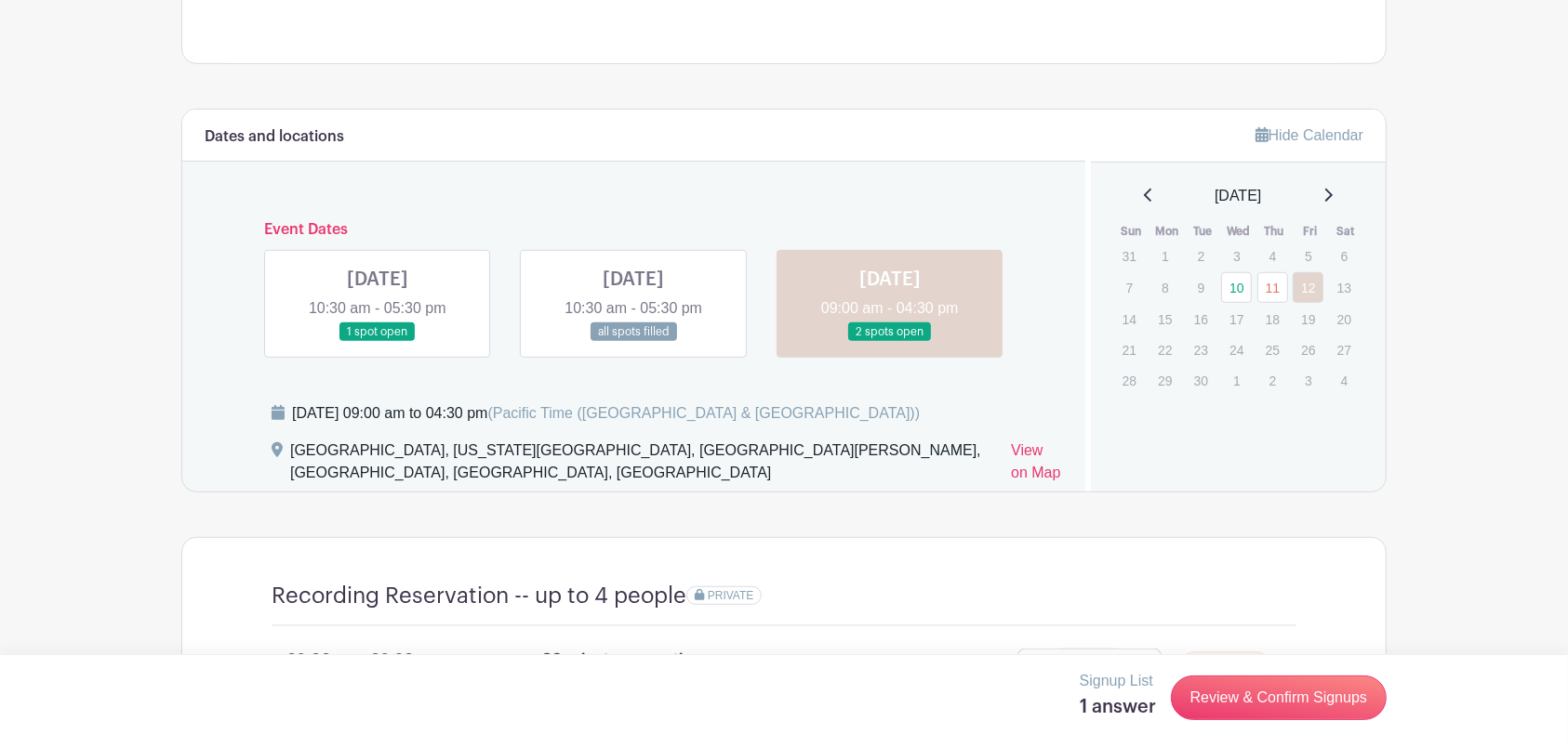
scroll to position [779, 0]
